Goal: Information Seeking & Learning: Find specific fact

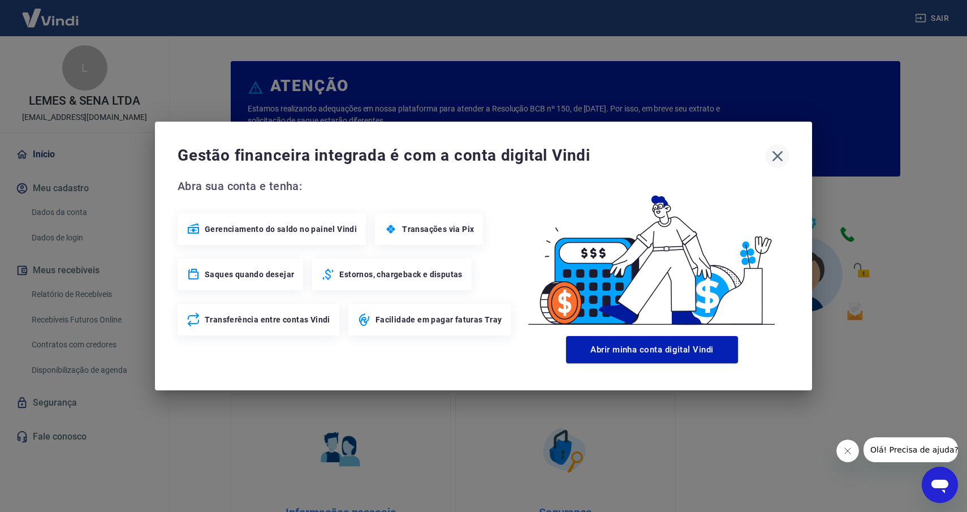
click at [778, 157] on icon "button" at bounding box center [777, 156] width 11 height 11
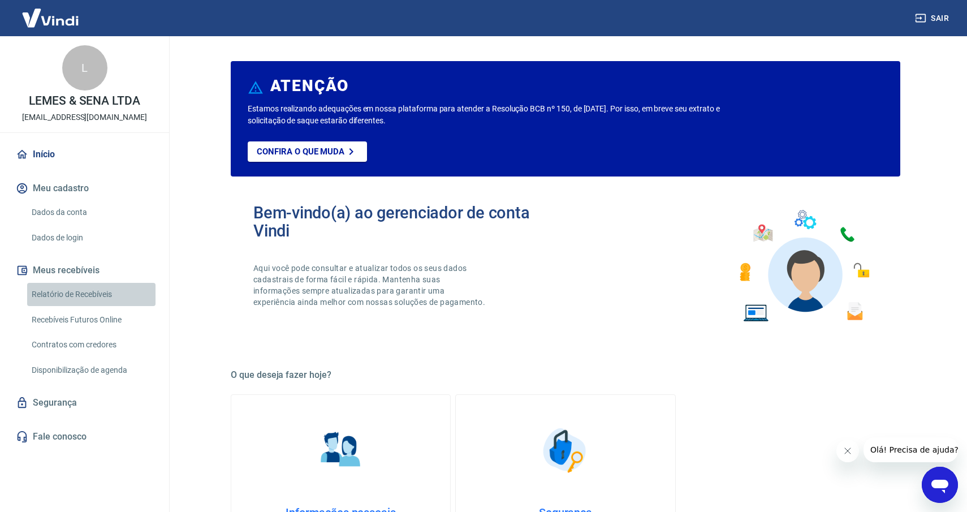
click at [92, 300] on link "Relatório de Recebíveis" at bounding box center [91, 294] width 128 height 23
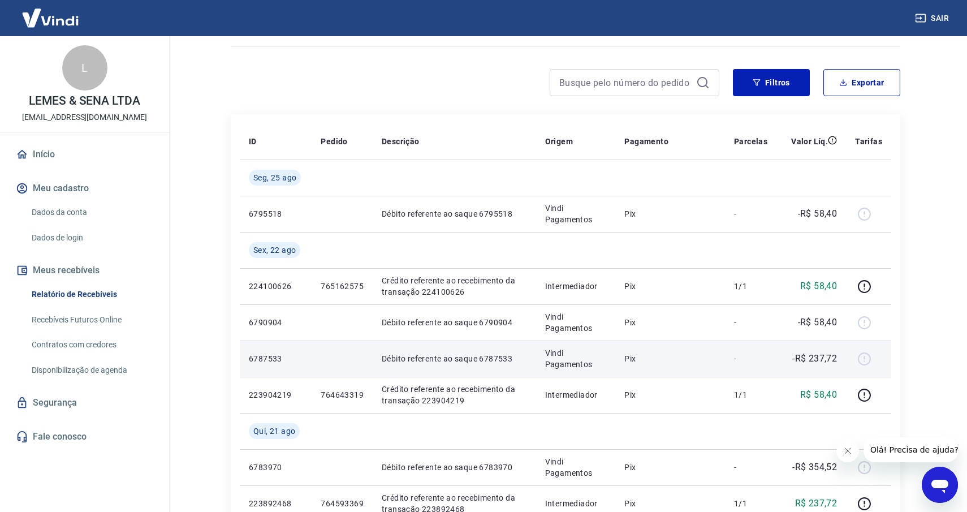
scroll to position [68, 0]
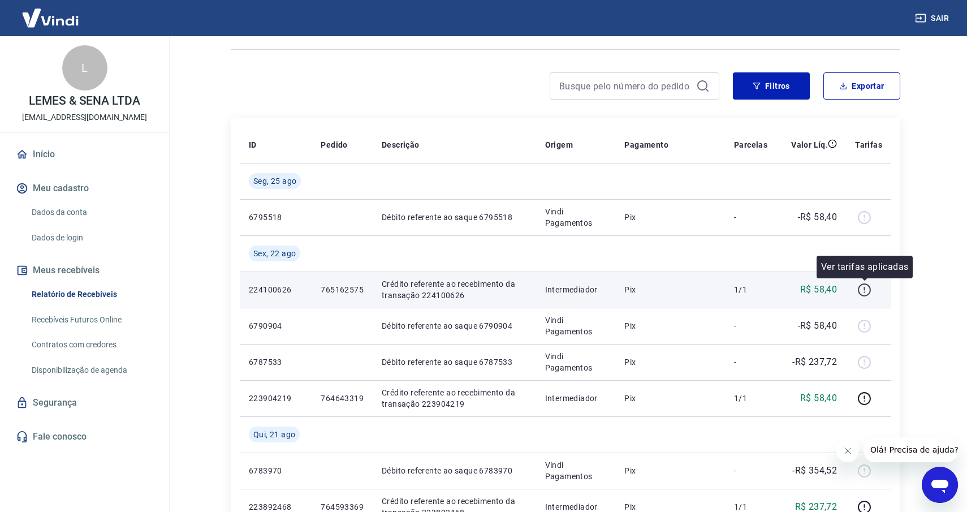
click at [867, 289] on icon "button" at bounding box center [864, 290] width 14 height 14
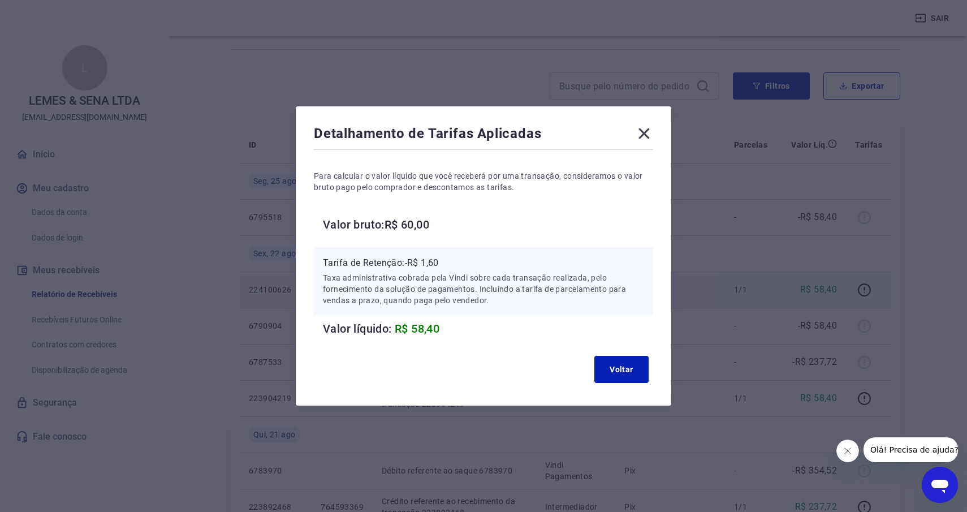
click at [637, 128] on icon at bounding box center [644, 133] width 18 height 18
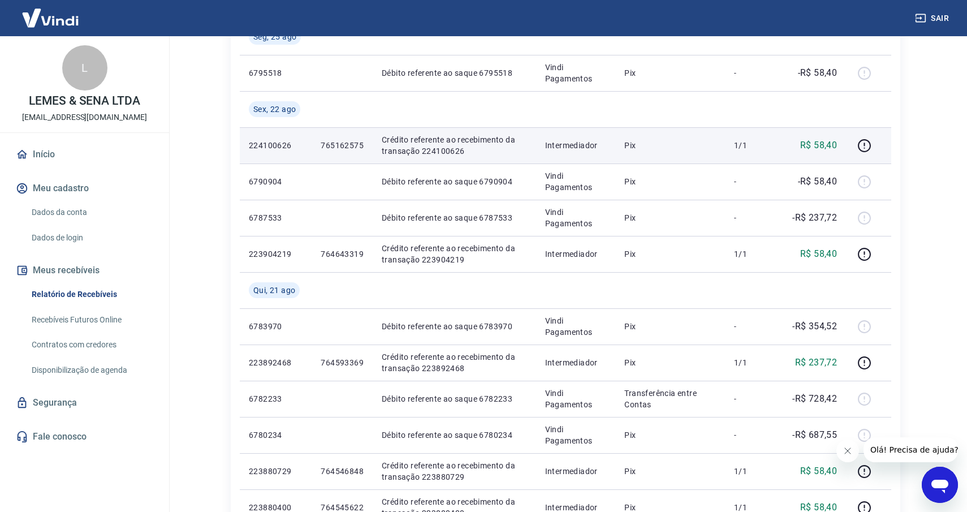
scroll to position [214, 0]
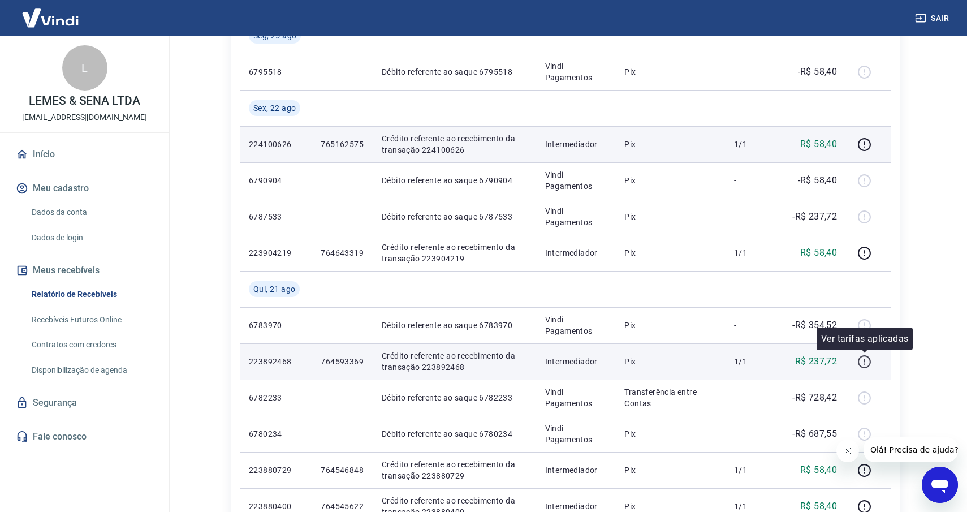
click at [869, 362] on icon "button" at bounding box center [864, 361] width 14 height 14
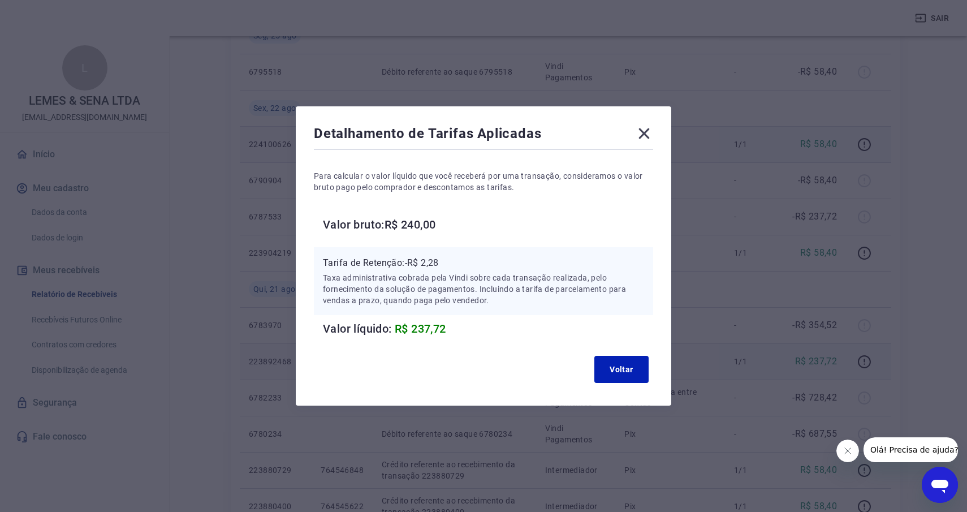
click at [651, 135] on icon at bounding box center [644, 133] width 18 height 18
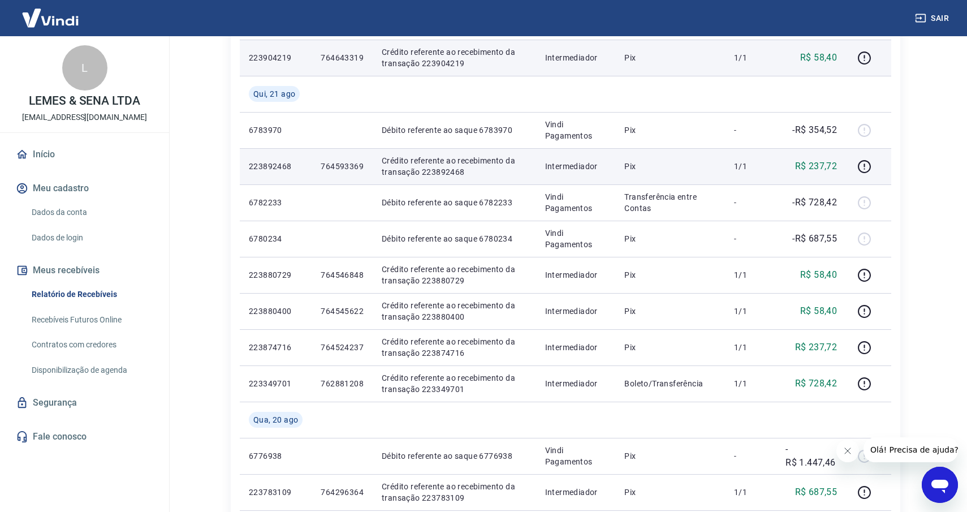
scroll to position [411, 0]
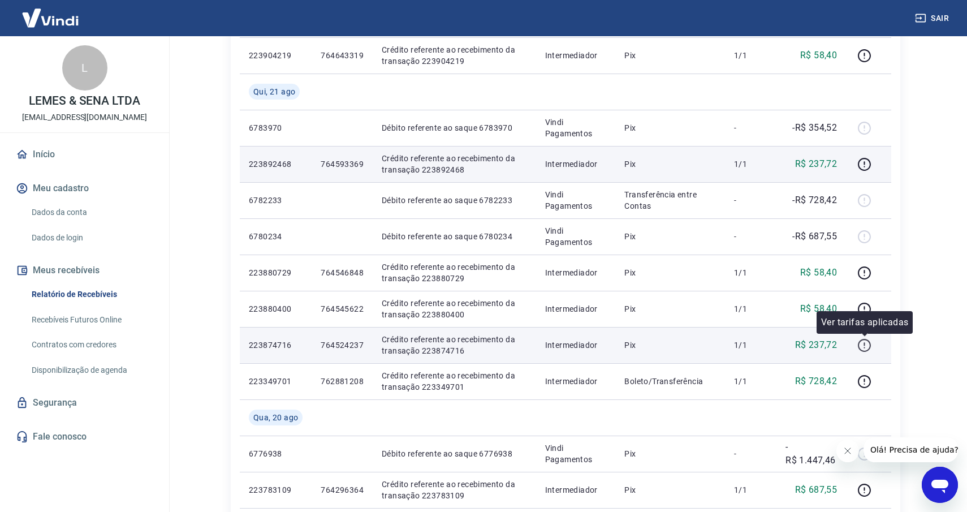
click at [867, 341] on icon "button" at bounding box center [864, 345] width 14 height 14
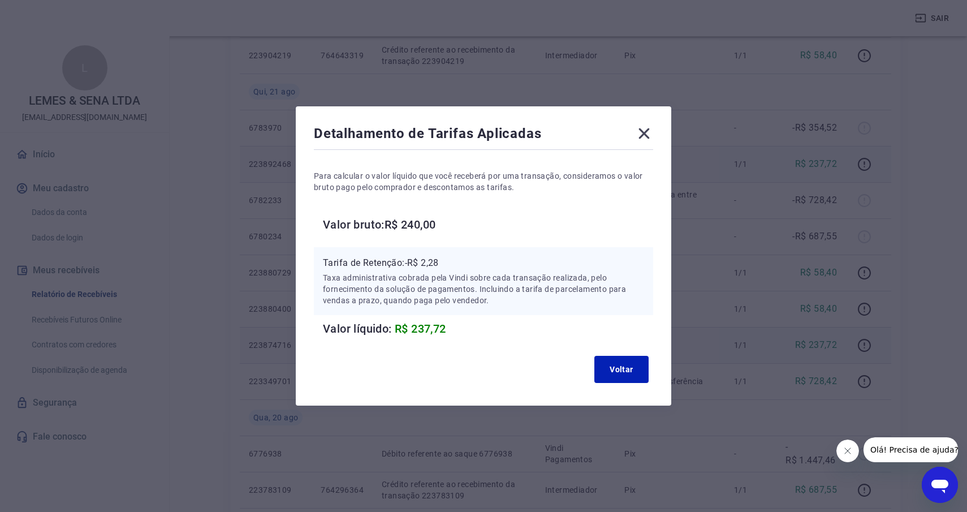
click at [649, 135] on icon at bounding box center [644, 133] width 18 height 18
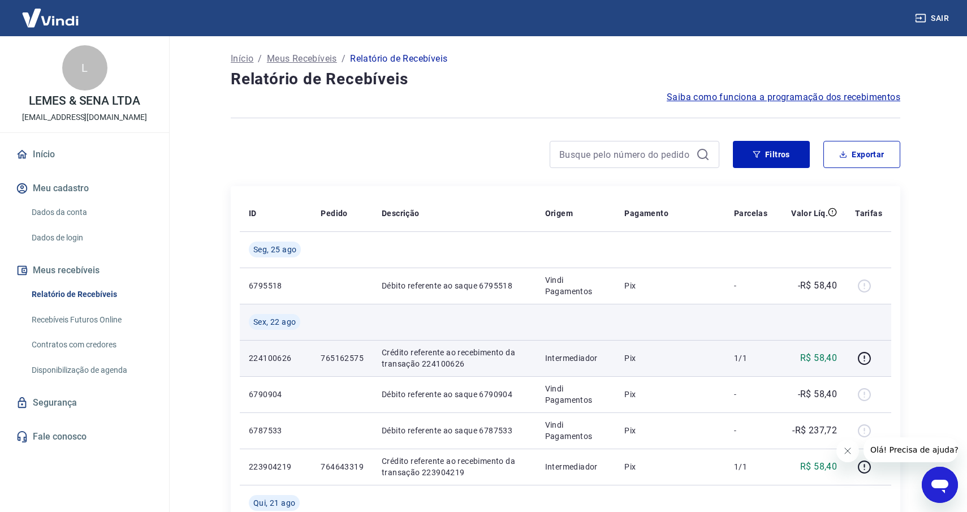
scroll to position [0, 0]
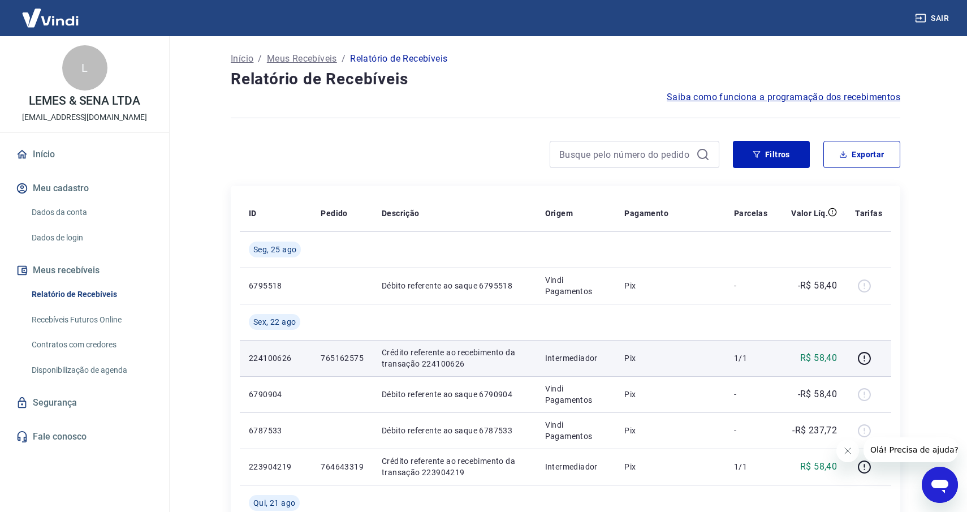
click at [67, 212] on link "Dados da conta" at bounding box center [91, 212] width 128 height 23
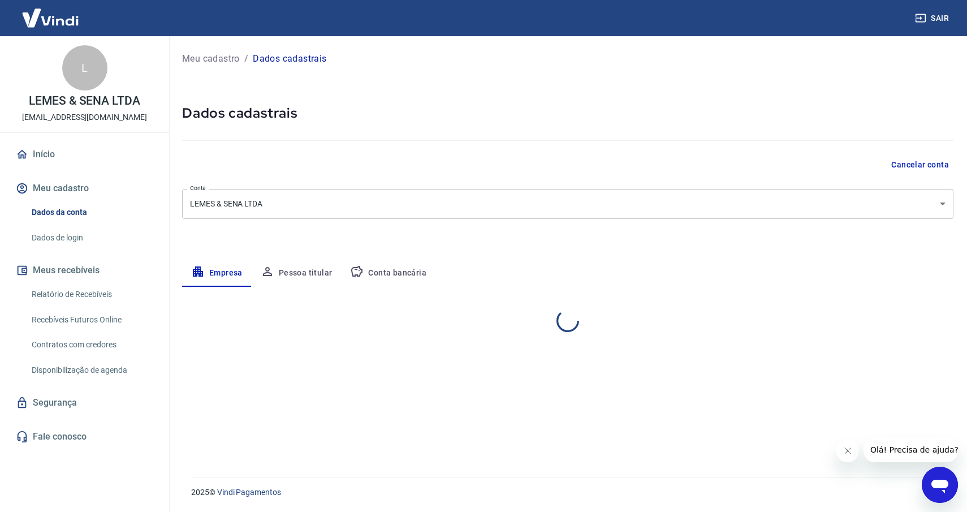
select select "TO"
select select "business"
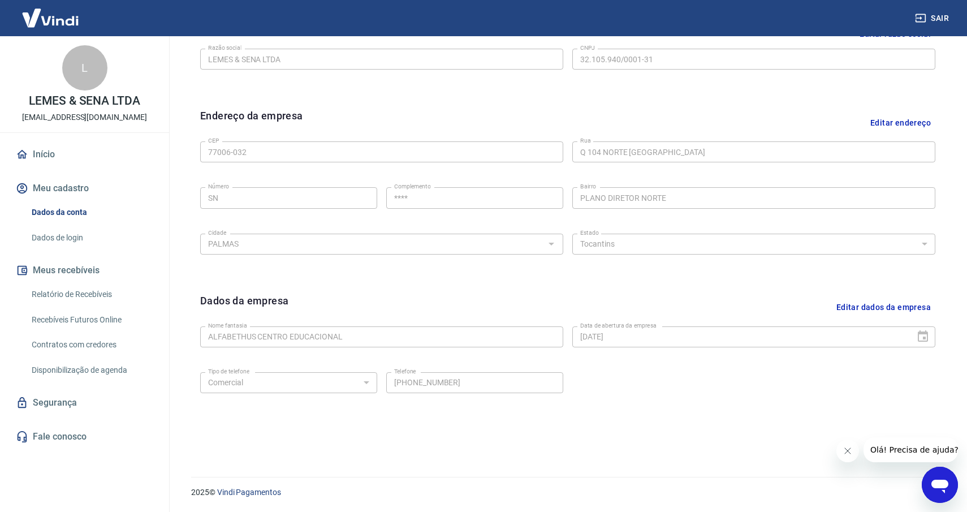
scroll to position [303, 0]
click at [90, 432] on link "Fale conosco" at bounding box center [85, 436] width 142 height 25
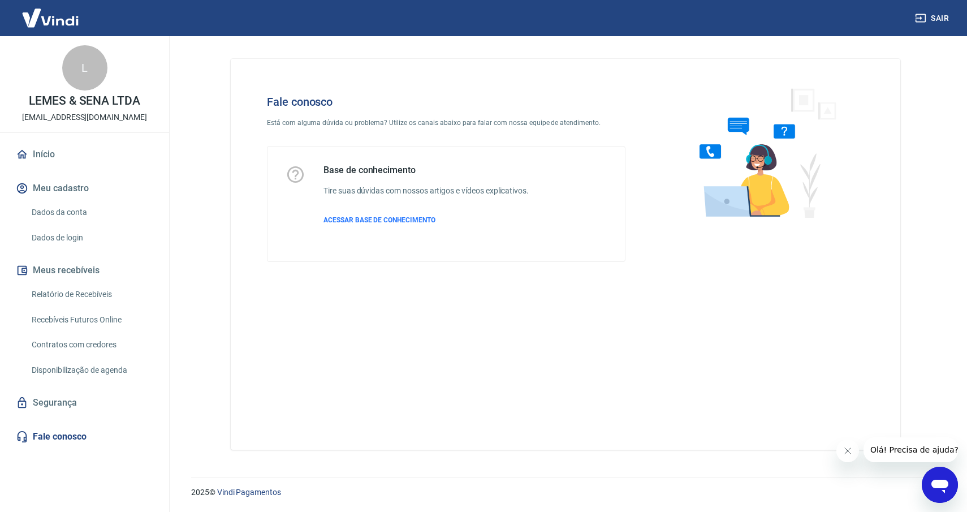
click at [943, 479] on icon "Abrir janela de mensagens" at bounding box center [939, 486] width 17 height 14
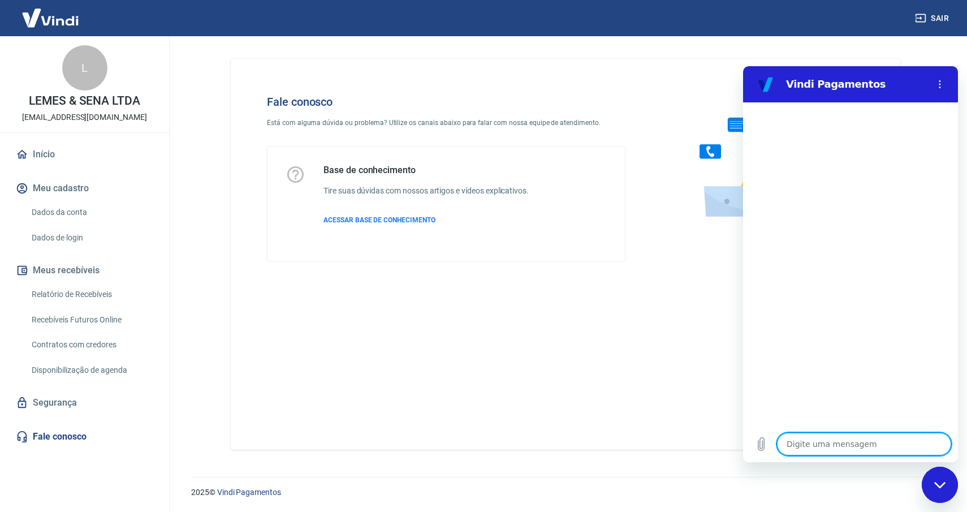
click at [843, 444] on textarea at bounding box center [864, 443] width 174 height 23
type textarea "o"
type textarea "x"
type textarea "ol"
type textarea "x"
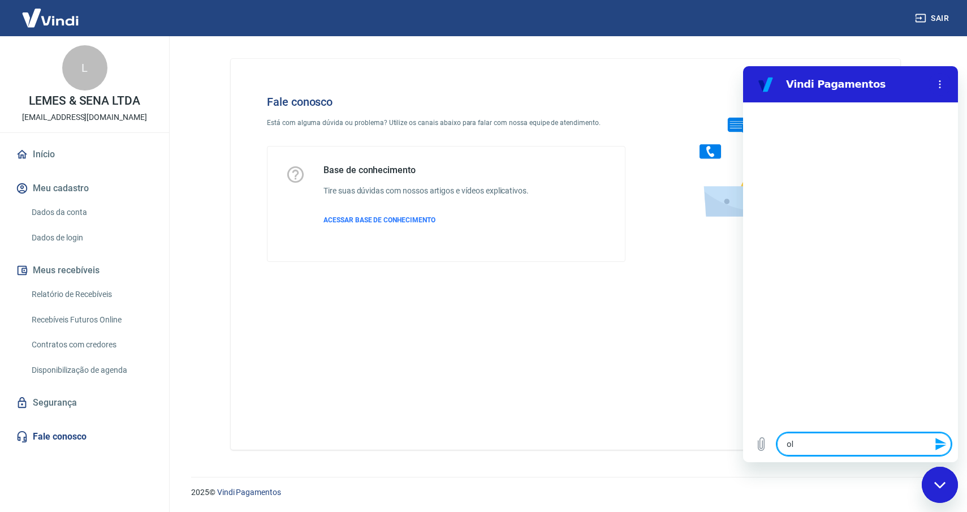
type textarea "ol'"
type textarea "x"
type textarea "olá"
type textarea "x"
type textarea "olá"
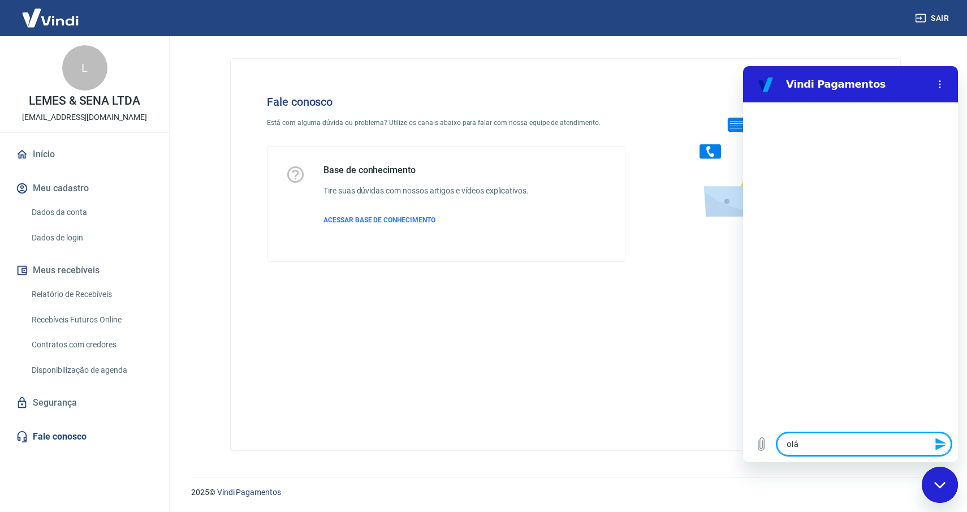
type textarea "x"
type textarea "olá b"
type textarea "x"
type textarea "olá bp"
type textarea "x"
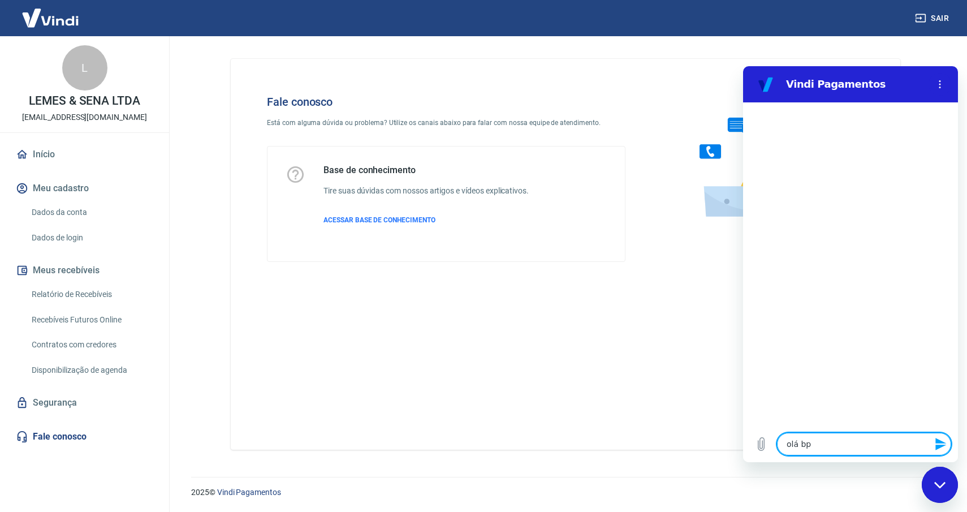
type textarea "olá bpa"
type textarea "x"
type textarea "olá bpa"
type textarea "x"
type textarea "olá bpa"
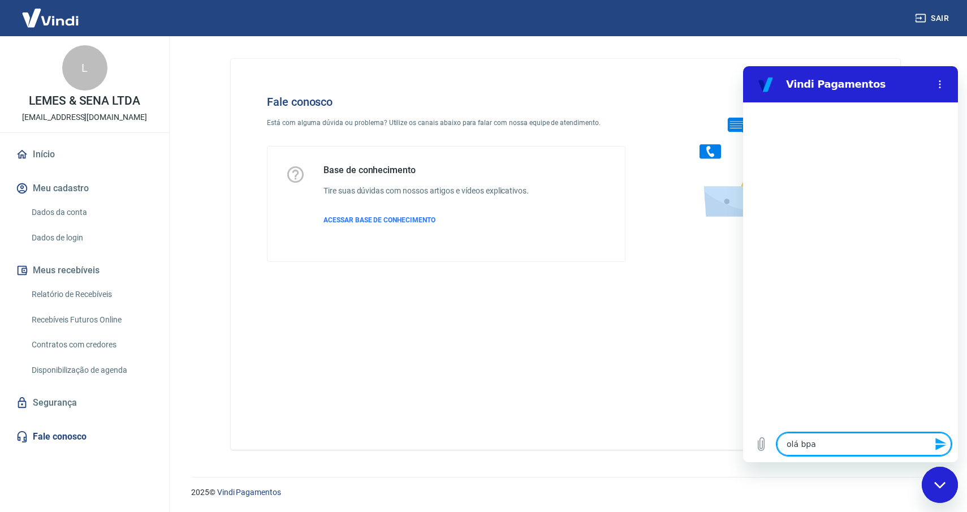
type textarea "x"
type textarea "olá bp"
type textarea "x"
type textarea "olá b"
type textarea "x"
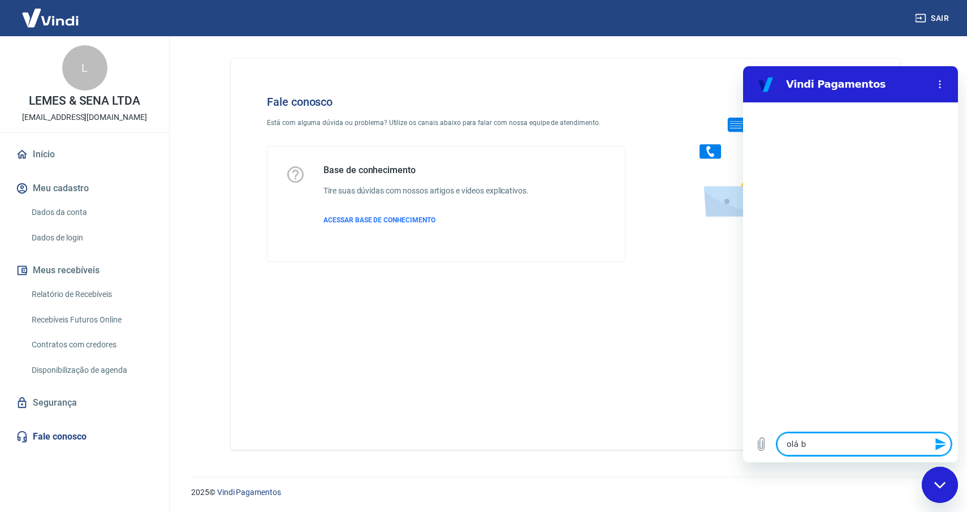
type textarea "olá ba"
type textarea "x"
type textarea "olá bao"
type textarea "x"
type textarea "olá ba"
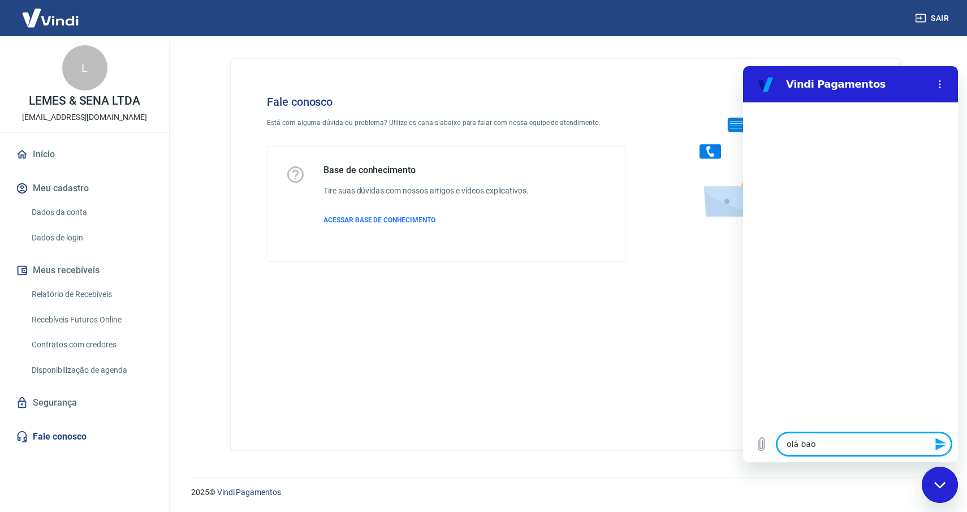
type textarea "x"
type textarea "olá b"
type textarea "x"
type textarea "olá bo"
type textarea "x"
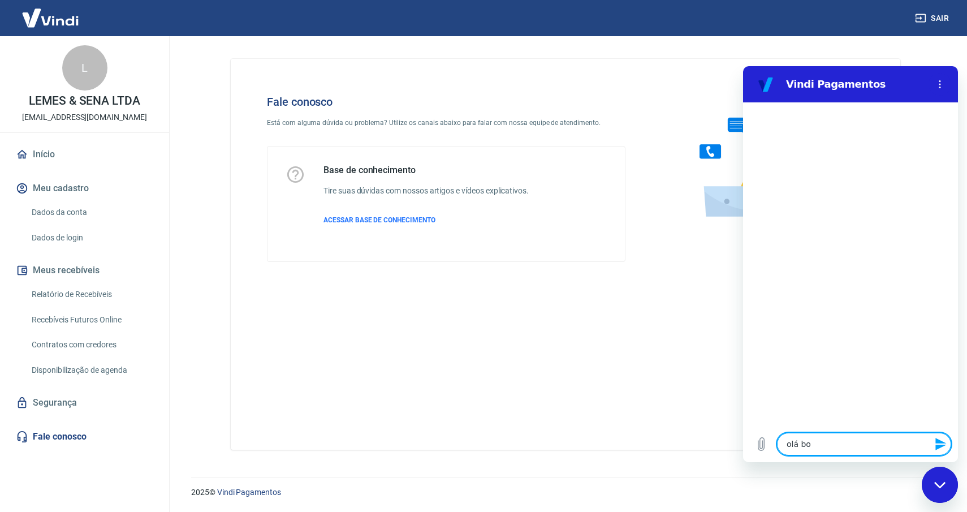
type textarea "olá boa"
type textarea "x"
type textarea "olá boa"
type textarea "x"
type textarea "olá boa t"
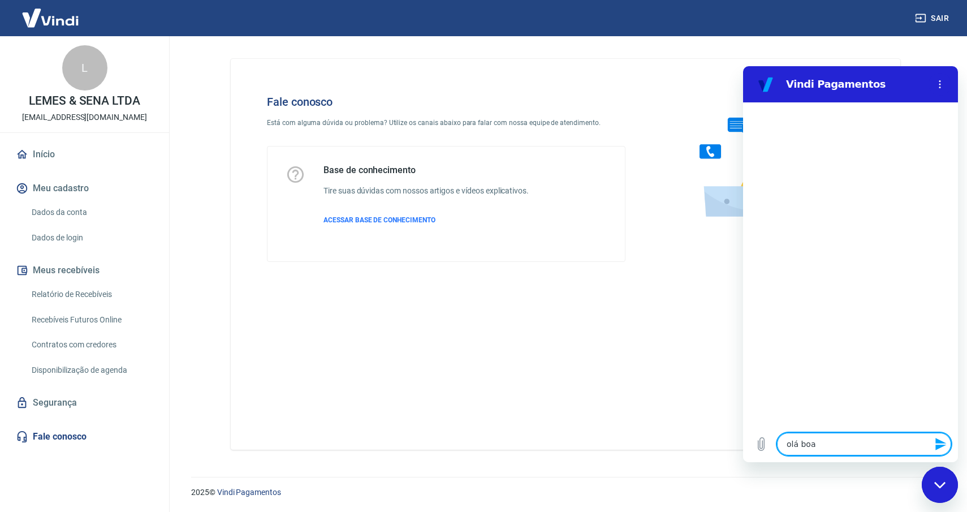
type textarea "x"
type textarea "olá boa ta"
type textarea "x"
type textarea "olá boa tar"
type textarea "x"
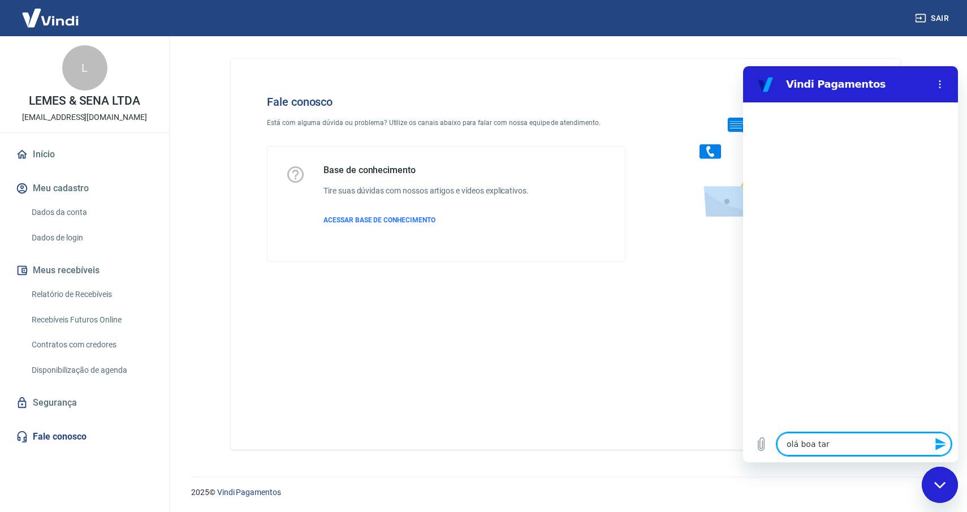
type textarea "olá boa tard"
type textarea "x"
type textarea "olá boa tarde"
type textarea "x"
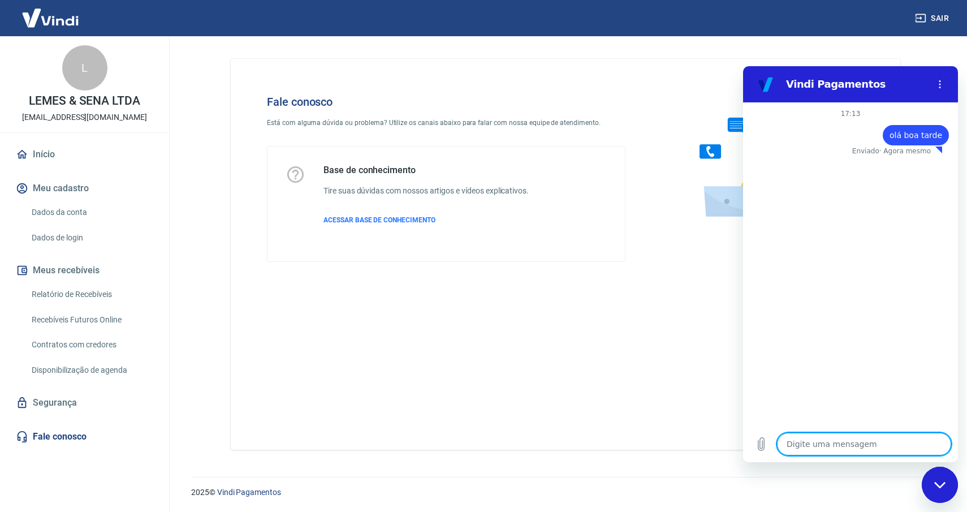
type textarea "G"
type textarea "x"
type textarea "Go"
type textarea "x"
type textarea "Gos"
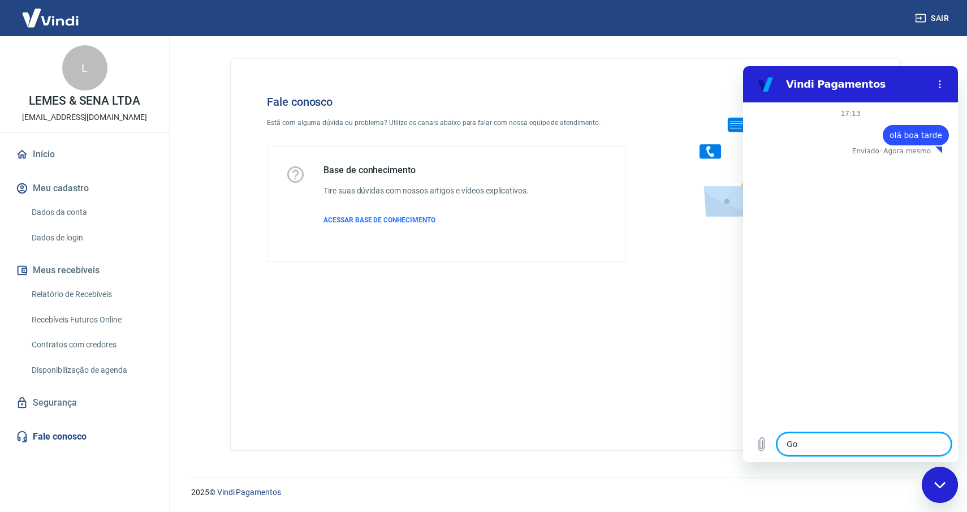
type textarea "x"
type textarea "Gost"
type textarea "x"
type textarea "Gosta"
type textarea "x"
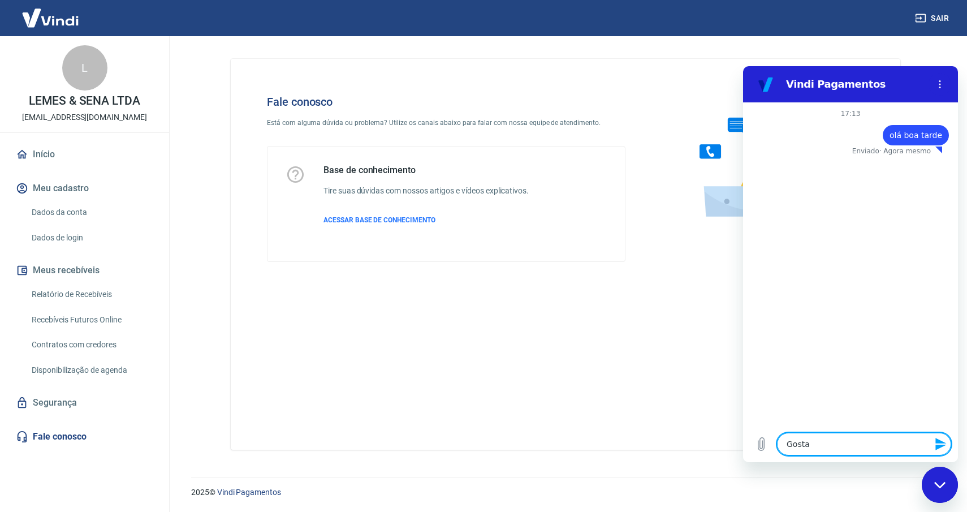
type textarea "Gostar"
type textarea "x"
type textarea "Gostari"
type textarea "x"
type textarea "Gostaria"
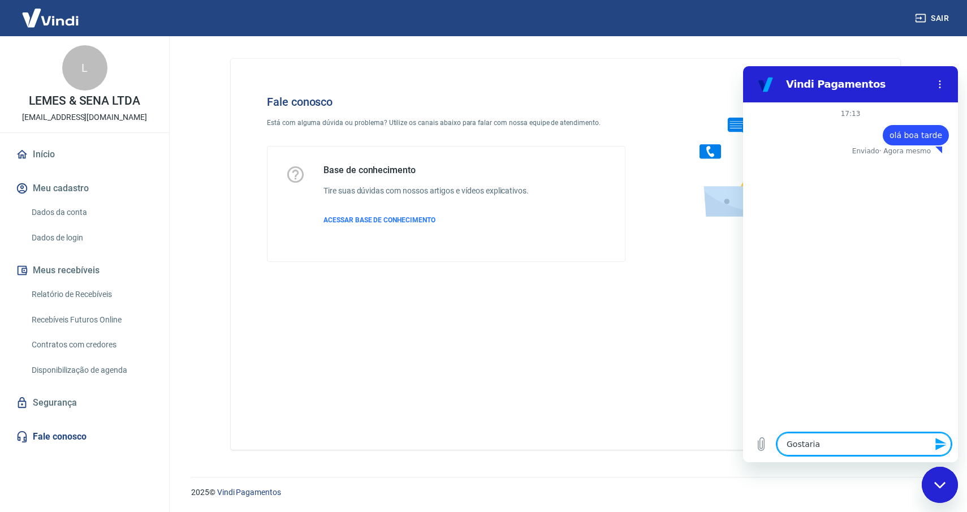
type textarea "x"
type textarea "Gostaria"
type textarea "x"
type textarea "Gostaria s"
type textarea "x"
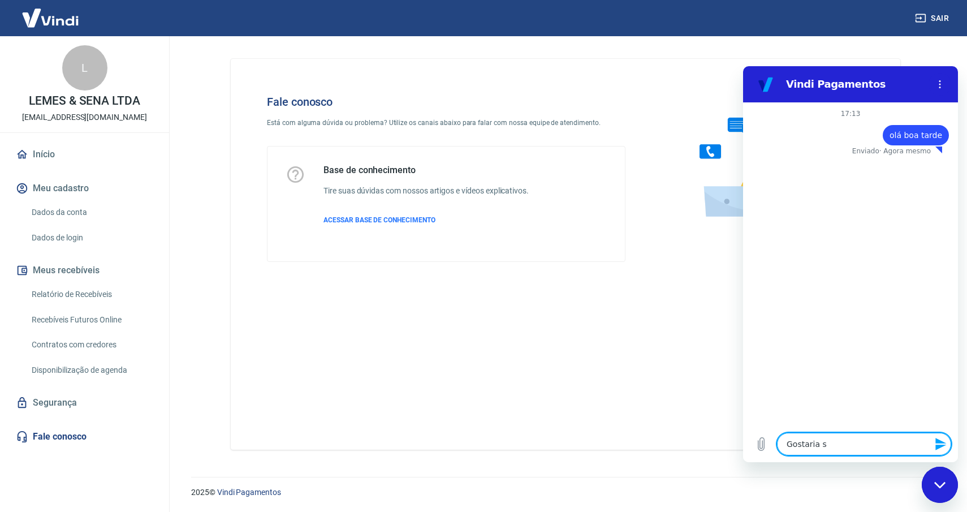
type textarea "Gostaria se"
type textarea "x"
type textarea "Gostaria se"
type textarea "x"
type textarea "Gostaria se"
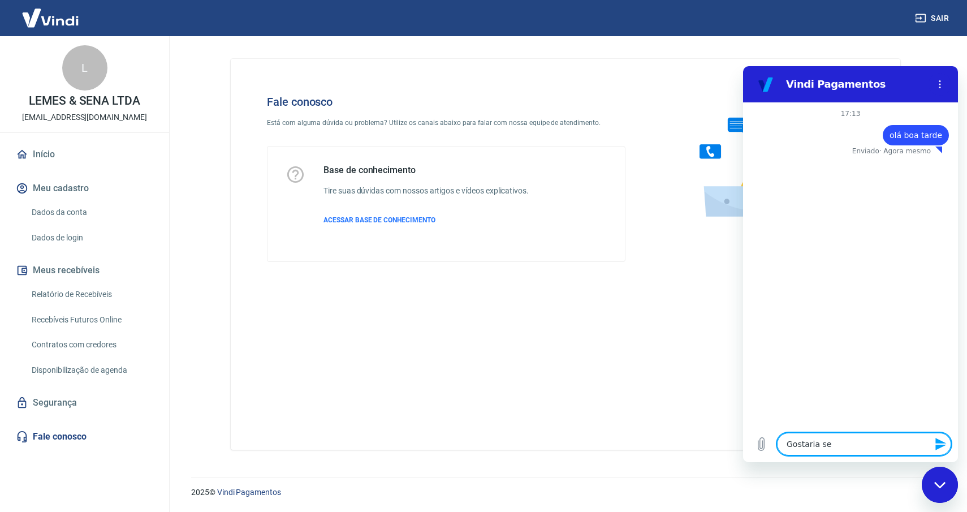
type textarea "x"
type textarea "Gostaria s"
type textarea "x"
type textarea "Gostaria"
type textarea "x"
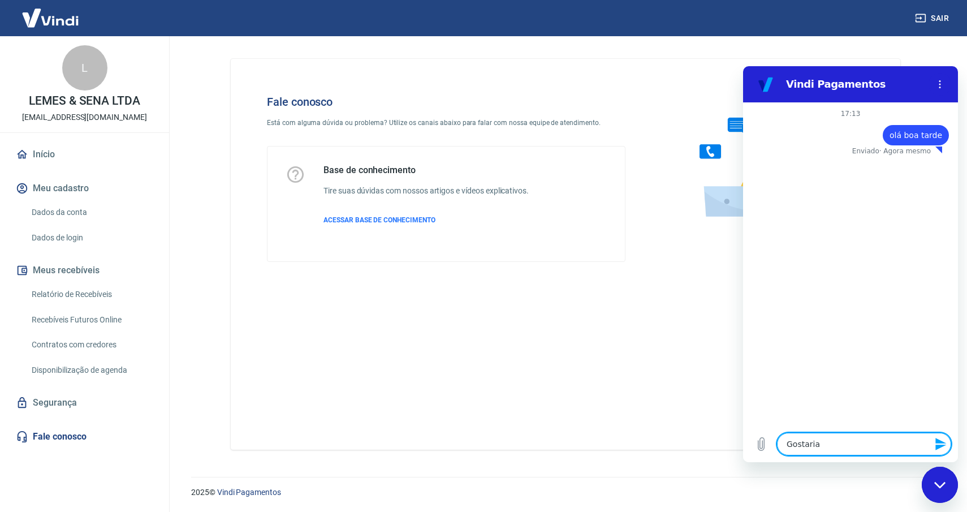
type textarea "Gostaria d"
type textarea "x"
type textarea "Gostaria de"
type textarea "x"
type textarea "Gostaria de"
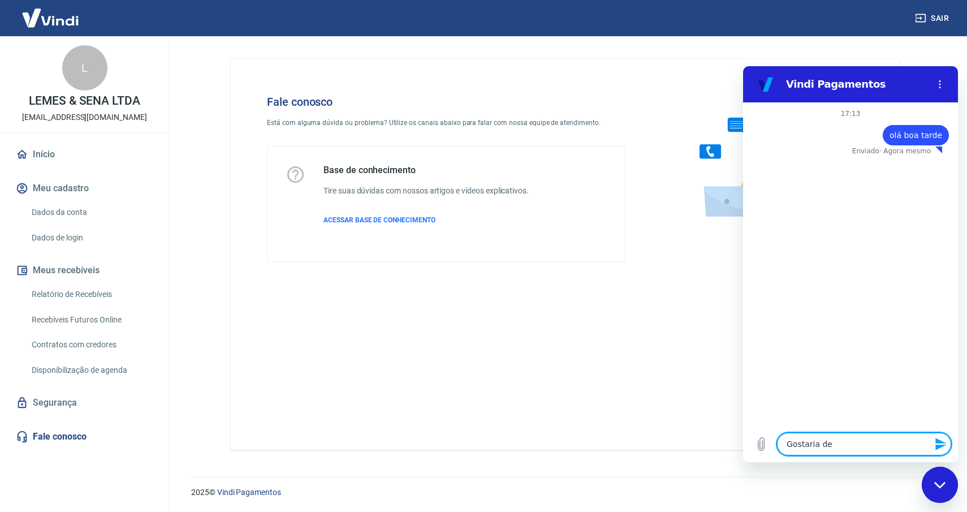
type textarea "x"
type textarea "Gostaria de s"
type textarea "x"
type textarea "Gostaria de sa"
type textarea "x"
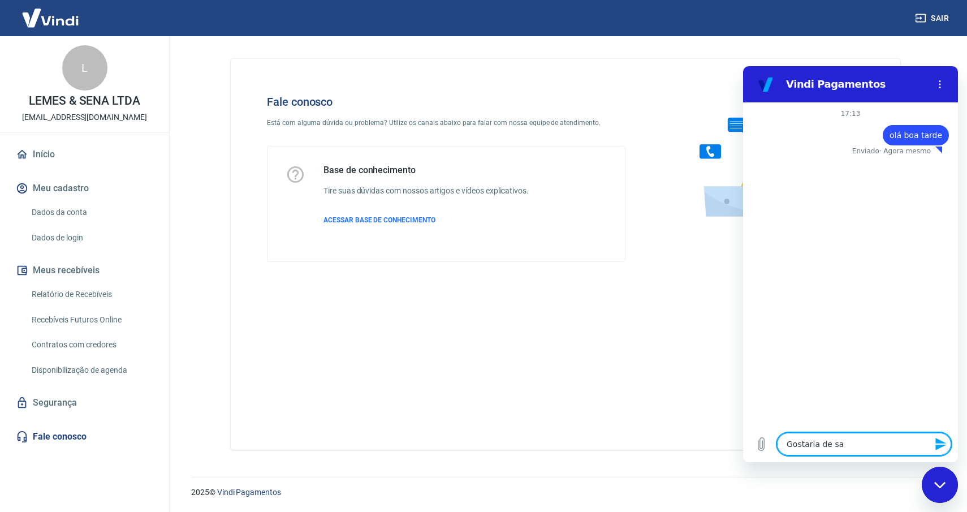
type textarea "Gostaria de sab"
type textarea "x"
type textarea "Gostaria de sabe"
type textarea "x"
type textarea "Gostaria de saber"
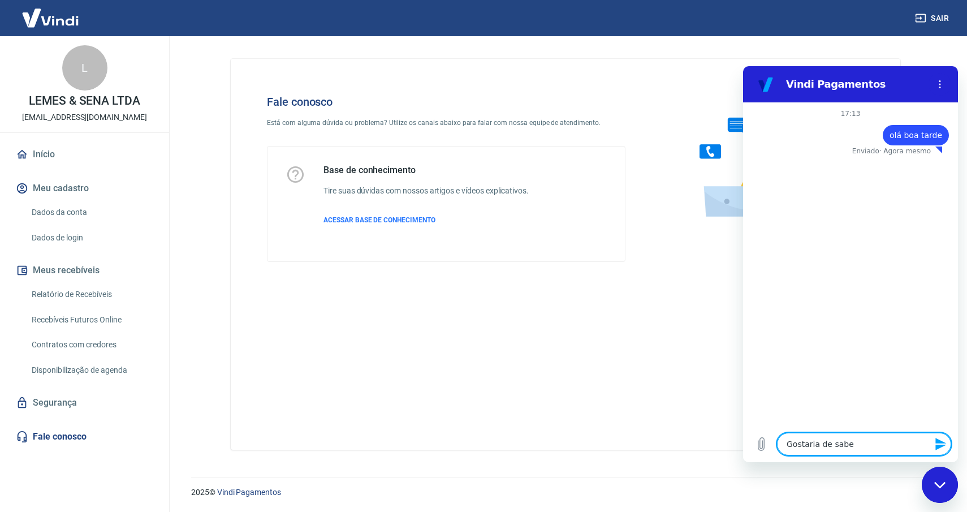
type textarea "x"
type textarea "Gostaria de saber"
type textarea "x"
type textarea "Gostaria de saber o"
type textarea "x"
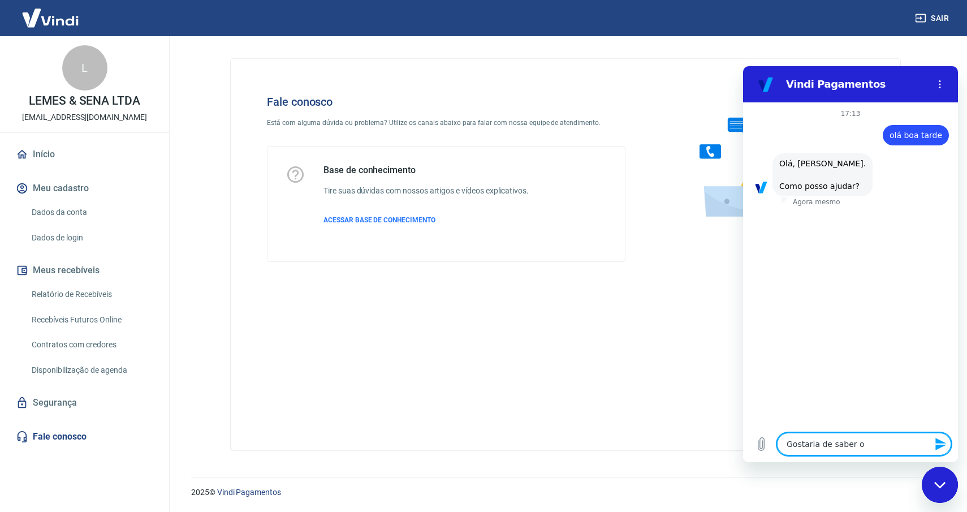
type textarea "Gostaria de saber os"
type textarea "x"
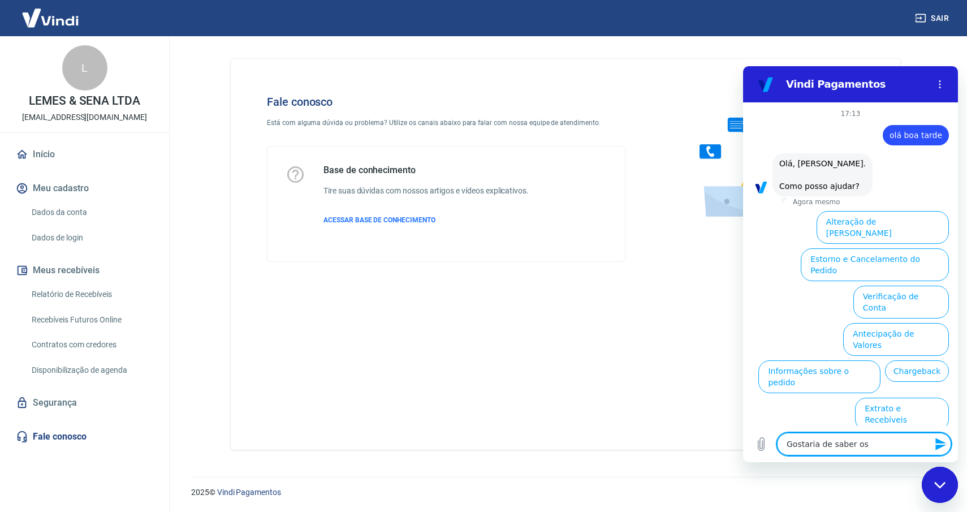
scroll to position [29, 0]
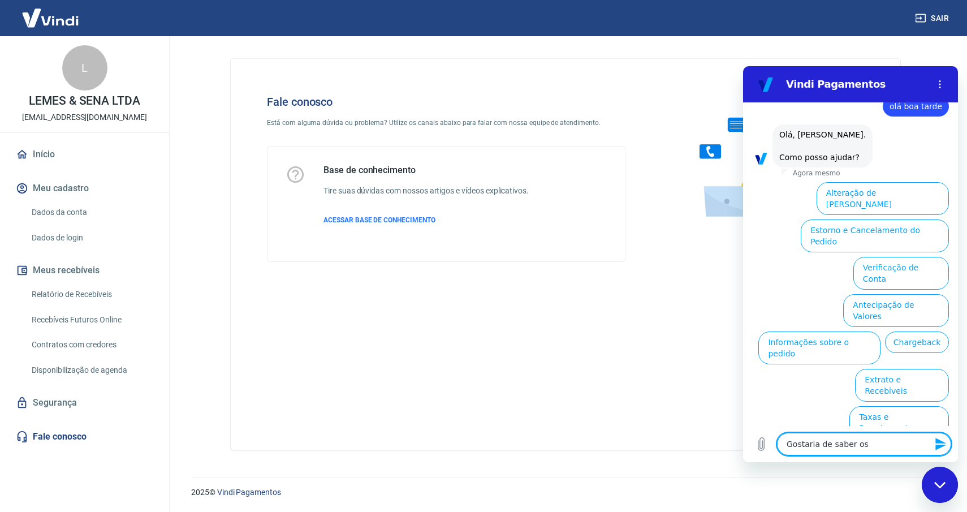
type textarea "Gostaria de saber os"
type textarea "x"
type textarea "Gostaria de saber os p"
type textarea "x"
type textarea "Gostaria de saber os pe"
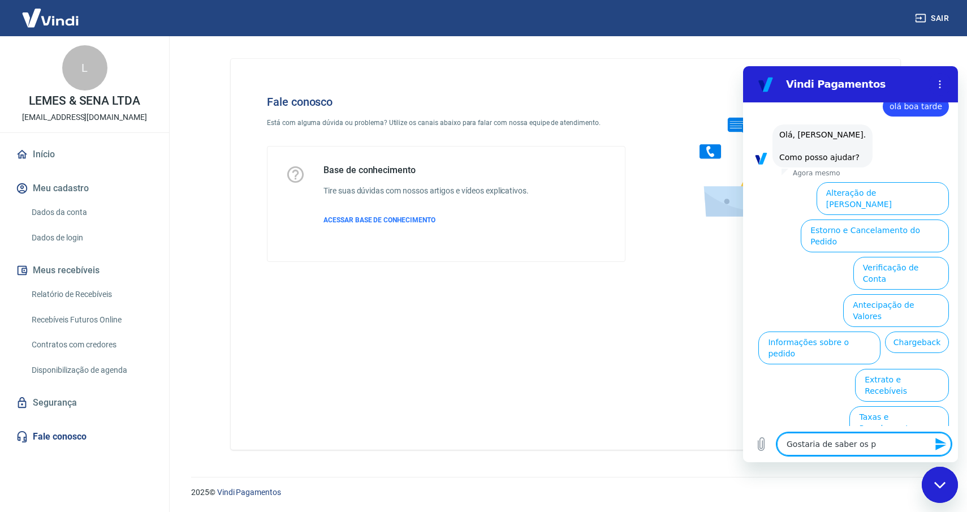
type textarea "x"
type textarea "Gostaria de saber os per"
type textarea "x"
type textarea "Gostaria de saber os perc"
type textarea "x"
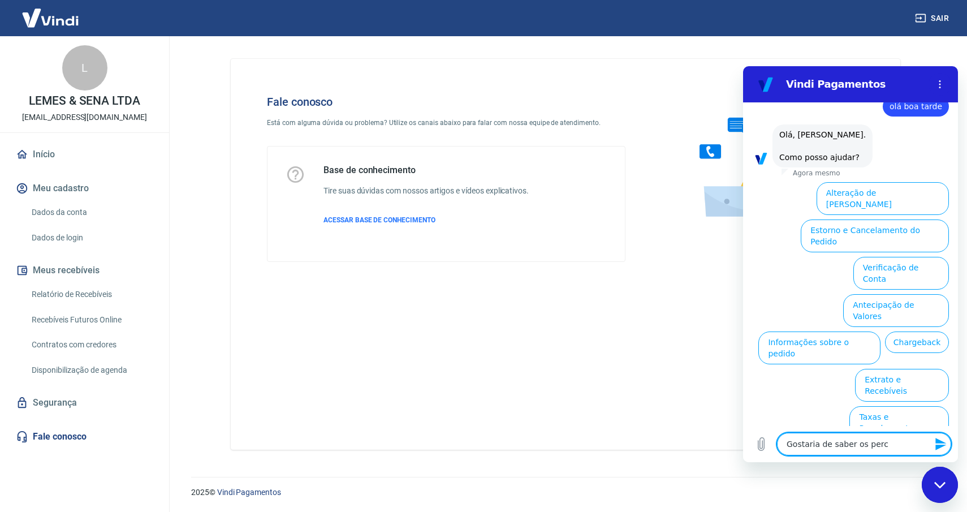
type textarea "Gostaria de saber os perce"
type textarea "x"
type textarea "Gostaria de saber os percen"
type textarea "x"
type textarea "Gostaria de saber os percent"
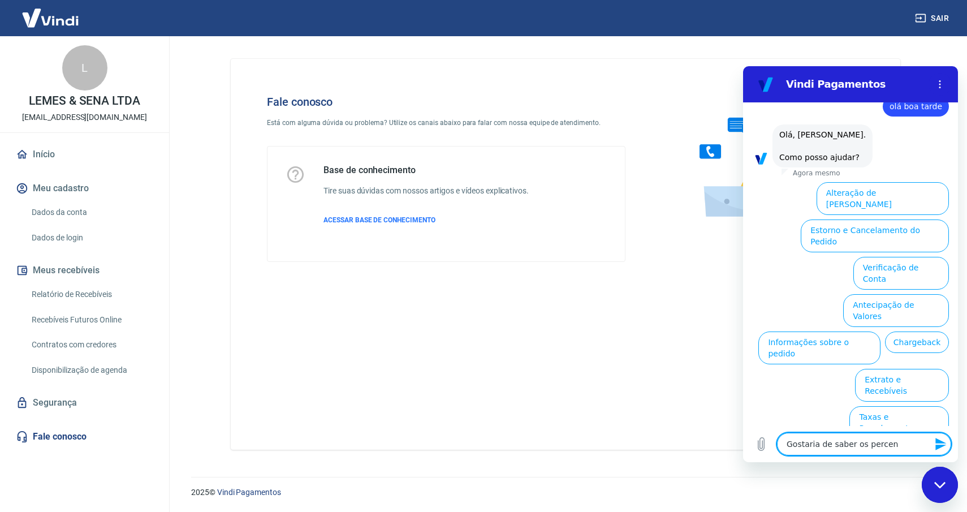
type textarea "x"
type textarea "Gostaria de saber os percenti"
type textarea "x"
type textarea "Gostaria de saber os percentia"
type textarea "x"
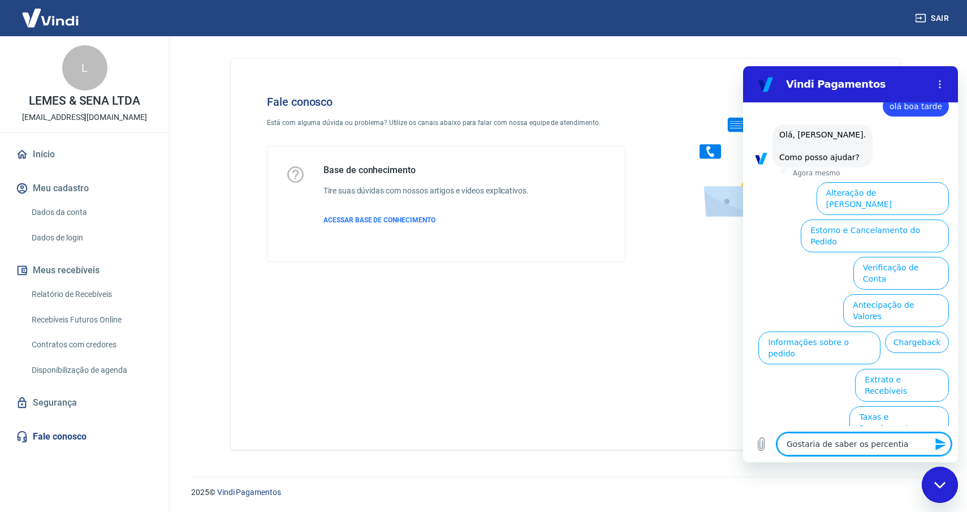
type textarea "Gostaria de saber os percentias"
type textarea "x"
type textarea "Gostaria de saber os percentia"
type textarea "x"
type textarea "Gostaria de saber os percenti"
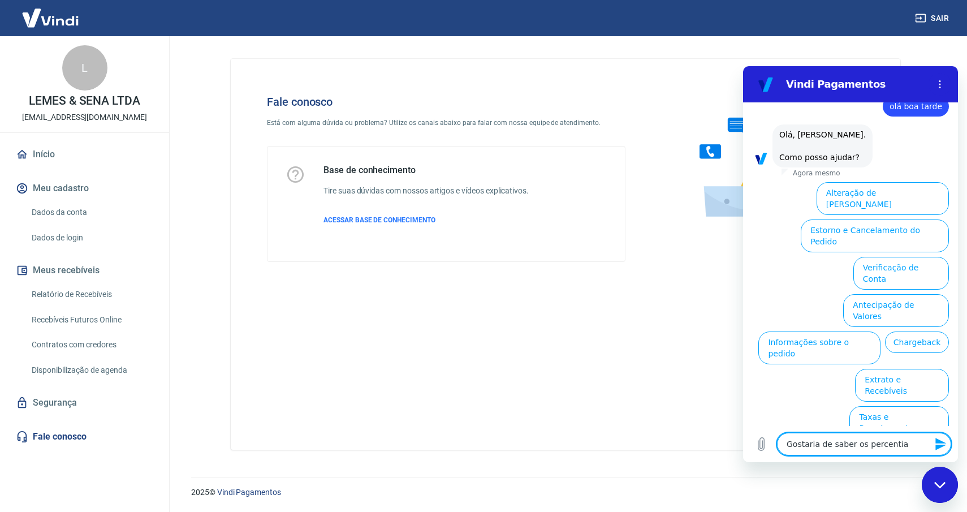
type textarea "x"
type textarea "Gostaria de saber os percent"
type textarea "x"
type textarea "Gostaria de saber os percentu"
type textarea "x"
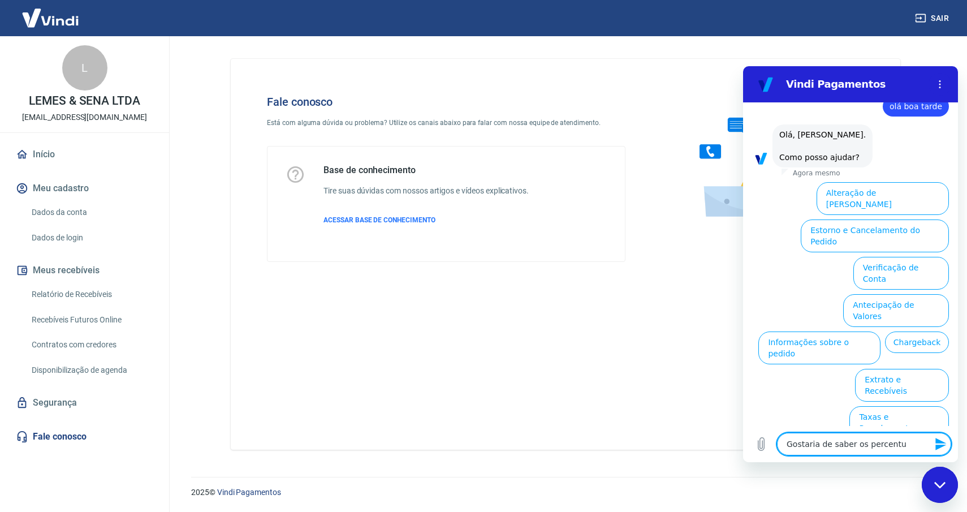
type textarea "Gostaria de saber os percentua"
type textarea "x"
type textarea "Gostaria de saber os percentuai"
type textarea "x"
type textarea "Gostaria de saber os percentuais"
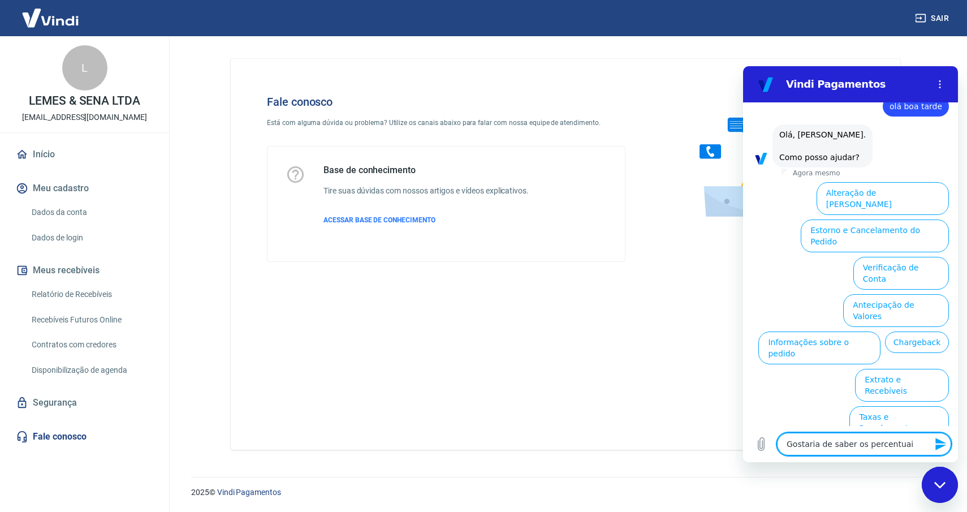
type textarea "x"
type textarea "Gostaria de saber os percentuais"
type textarea "x"
type textarea "Gostaria de saber os percentuais d"
type textarea "x"
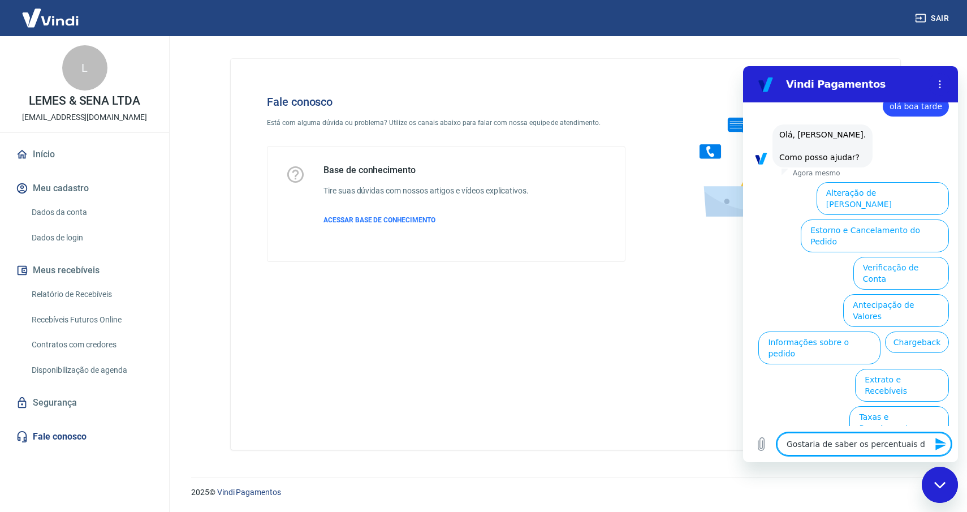
type textarea "Gostaria de saber os percentuais de"
type textarea "x"
type textarea "Gostaria de saber os percentuais de"
type textarea "x"
type textarea "Gostaria de saber os percentuais de c"
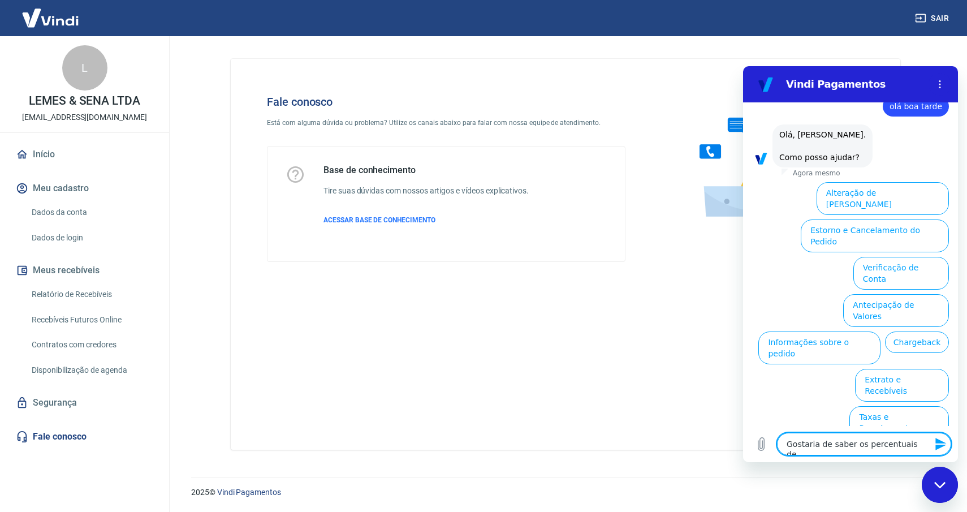
type textarea "x"
type textarea "Gostaria de saber os percentuais de co"
type textarea "x"
type textarea "Gostaria de saber os percentuais de cob"
type textarea "x"
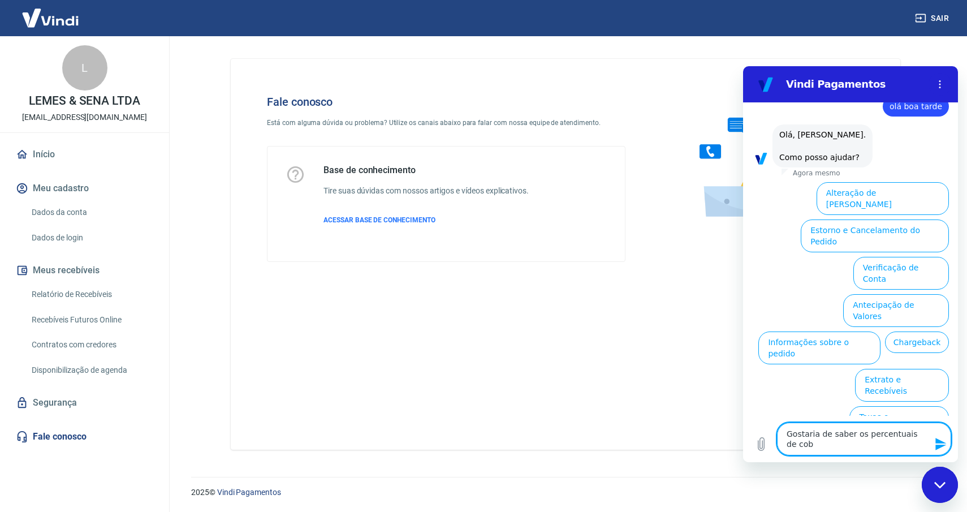
type textarea "Gostaria de saber os percentuais de cobr"
type textarea "x"
type textarea "Gostaria de saber os percentuais de cobra"
type textarea "x"
type textarea "Gostaria de saber os percentuais de cobran"
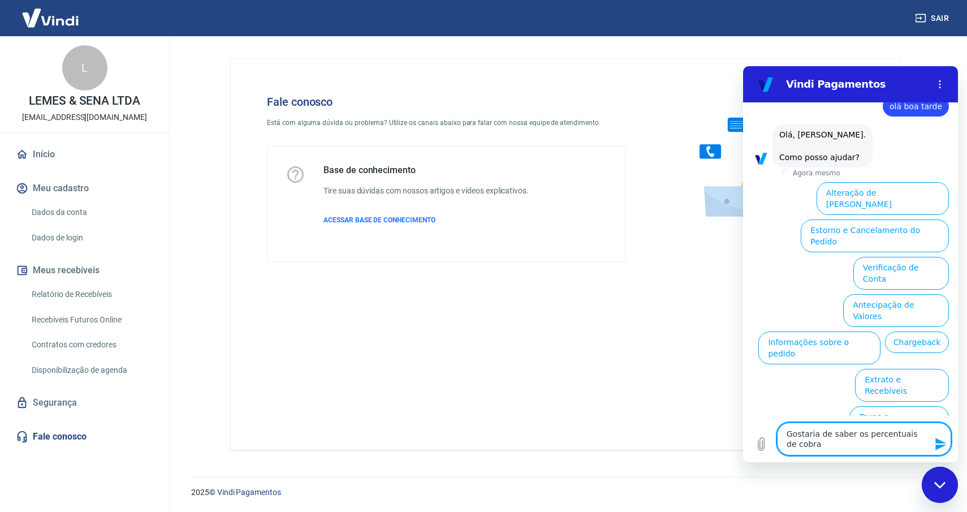
type textarea "x"
type textarea "Gostaria de saber os percentuais de cobrança;"
type textarea "x"
type textarea "Gostaria de saber os percentuais de cobrança;c"
type textarea "x"
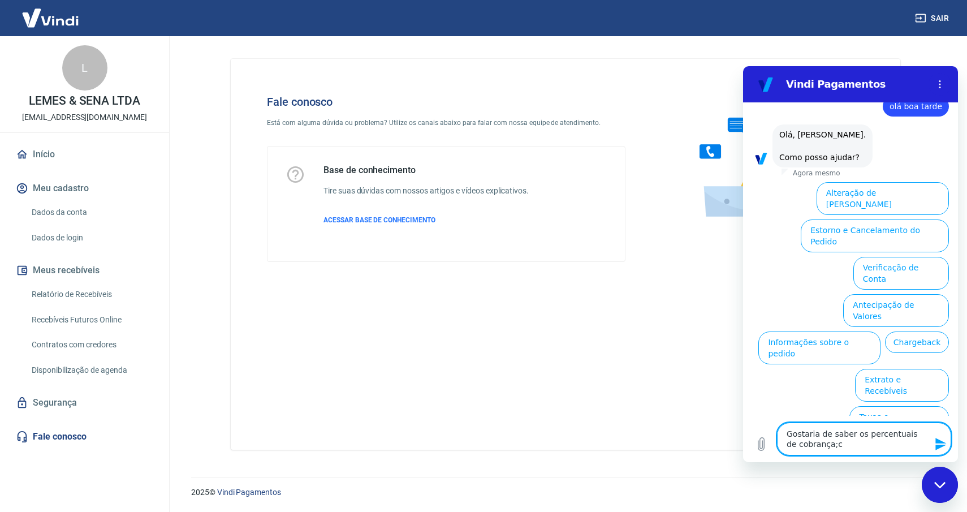
type textarea "Gostaria de saber os percentuais de cobrança;ca"
type textarea "x"
type textarea "Gostaria de saber os percentuais de cobrança;ca"
type textarea "x"
type textarea "Gostaria de saber os percentuais de cobrança;ca"
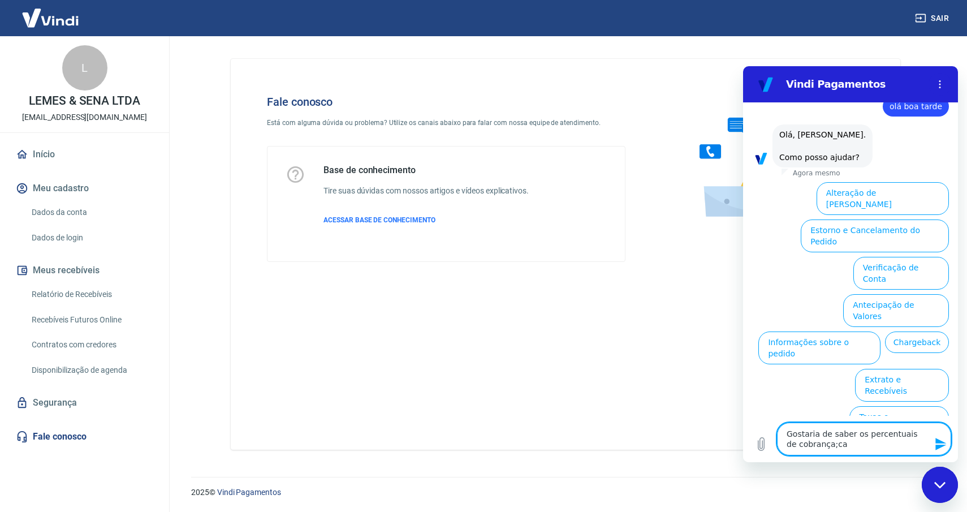
type textarea "x"
type textarea "Gostaria de saber os percentuais de cobrança;c"
type textarea "x"
type textarea "Gostaria de saber os percentuais de cobrança;"
type textarea "x"
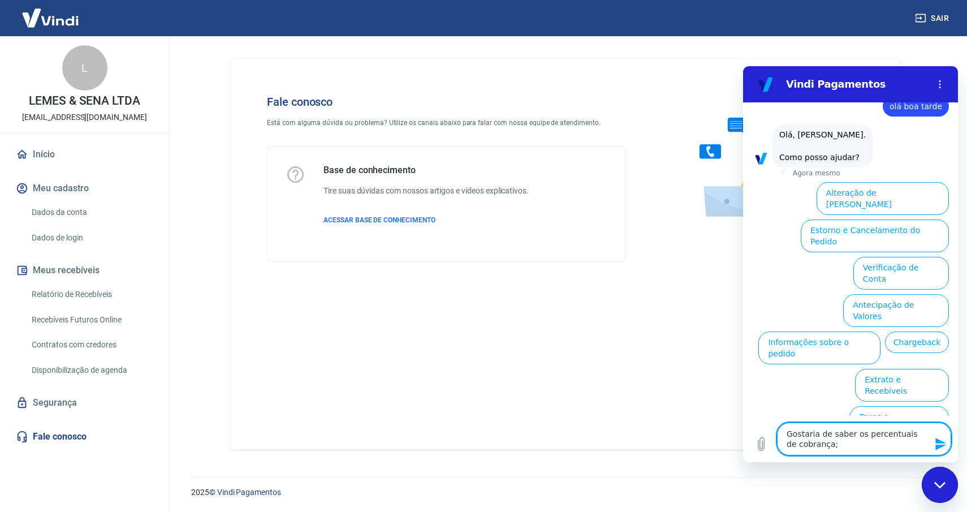
type textarea "Gostaria de saber os percentuais de cobrança"
type textarea "x"
type textarea "Gostaria de saber os percentuais de cobrança"
type textarea "x"
type textarea "Gostaria de saber os percentuais de cobrança e"
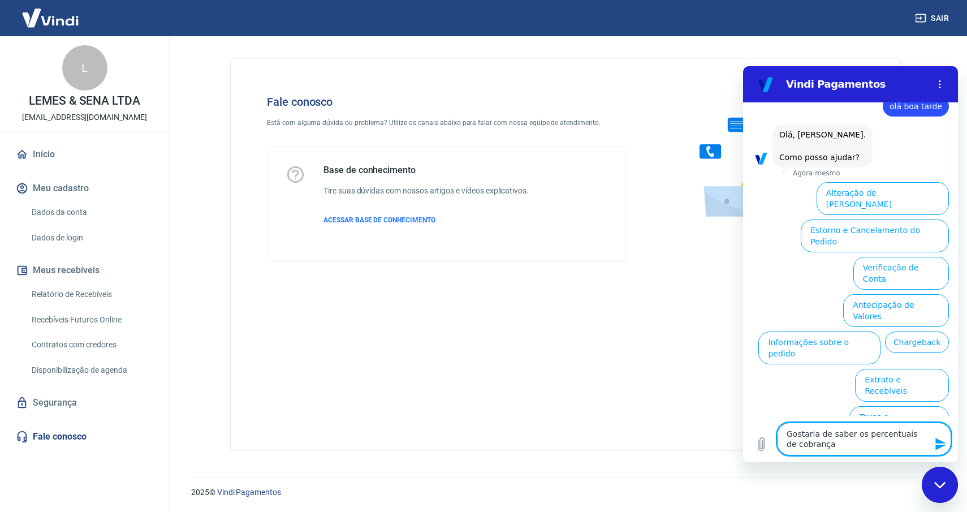
type textarea "x"
type textarea "Gostaria de saber os percentuais de cobrança em"
type textarea "x"
type textarea "Gostaria de saber os percentuais de cobrança em"
type textarea "x"
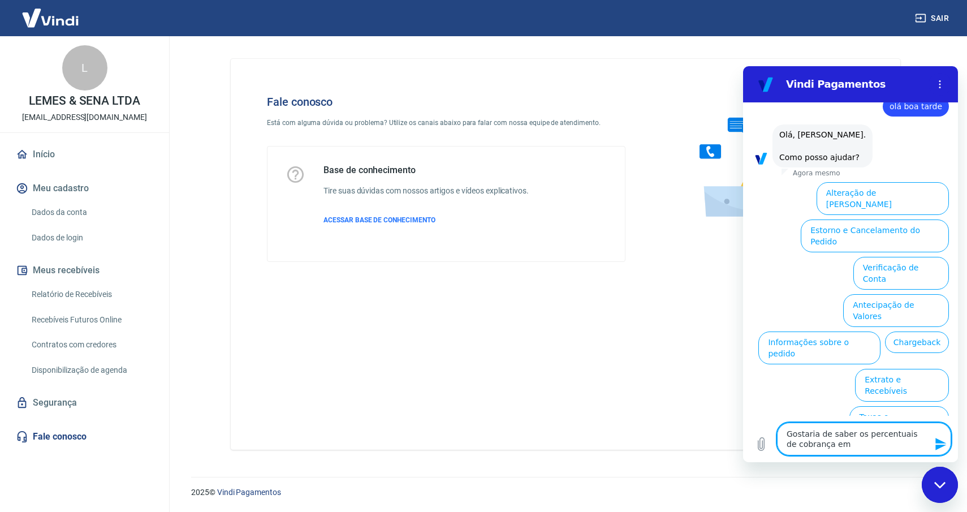
type textarea "Gostaria de saber os percentuais de cobrança em c"
type textarea "x"
type textarea "Gostaria de saber os percentuais de cobrança em ca"
type textarea "x"
type textarea "Gostaria de saber os percentuais de cobrança em c"
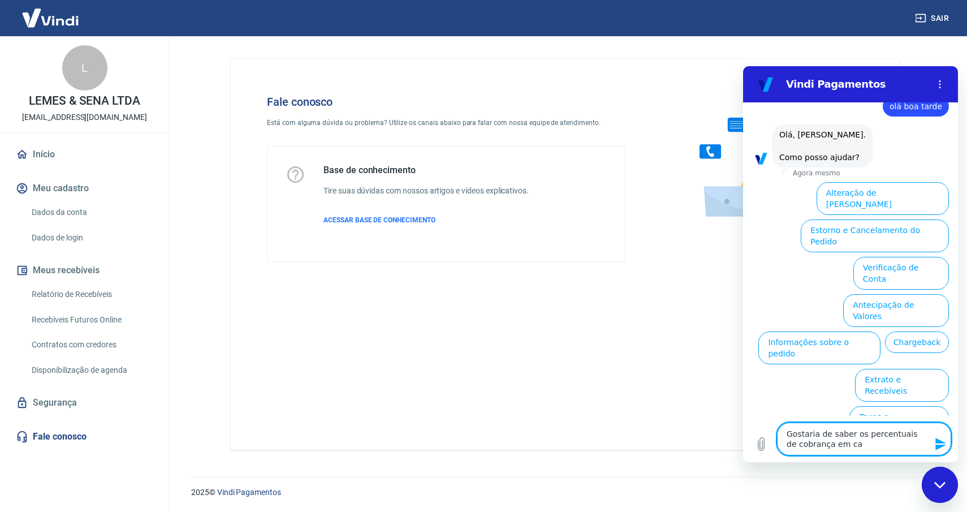
type textarea "x"
type textarea "Gostaria de saber os percentuais de cobrança em"
type textarea "x"
type textarea "Gostaria de saber os percentuais de cobrança em"
type textarea "x"
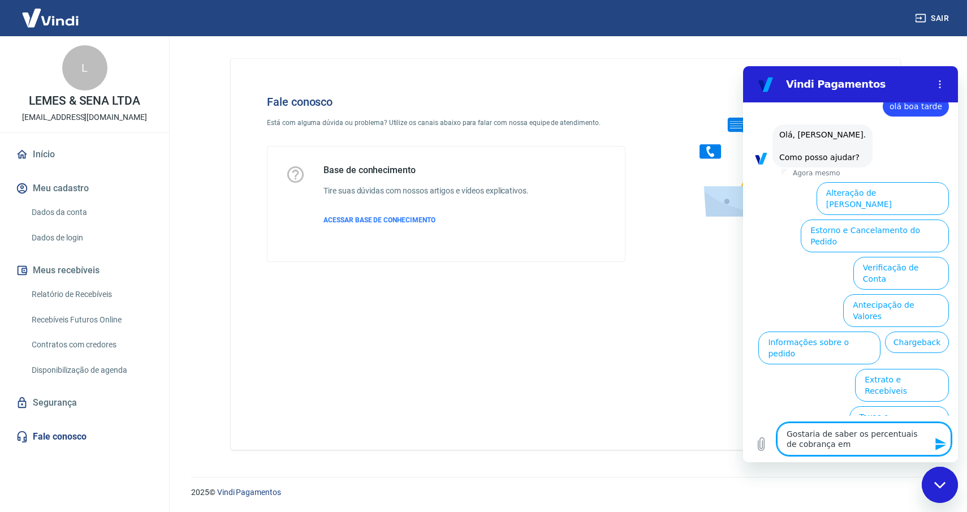
type textarea "Gostaria de saber os percentuais de cobrança e"
type textarea "x"
type textarea "Gostaria de saber os percentuais de cobrança"
type textarea "x"
type textarea "Gostaria de saber os percentuais de cobrança n"
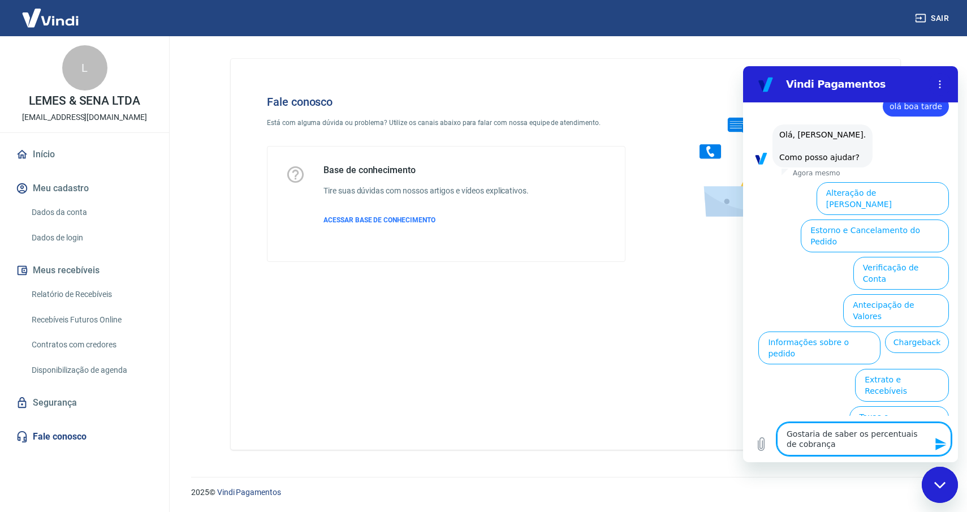
type textarea "x"
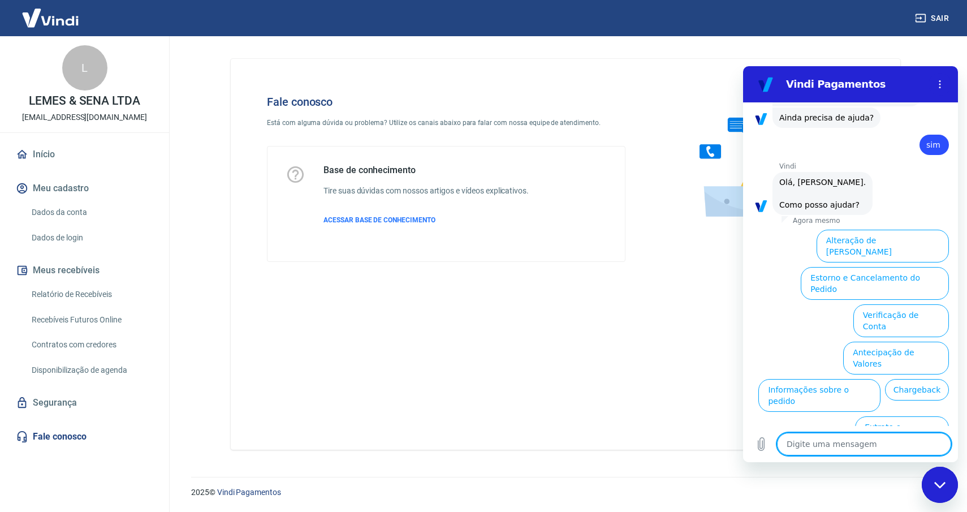
scroll to position [912, 0]
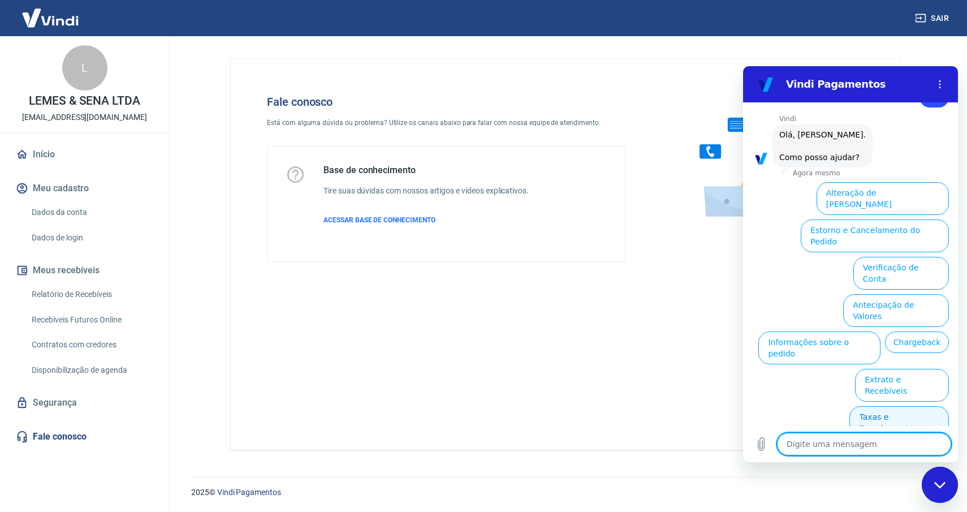
click at [909, 406] on button "Taxas e Parcelamento" at bounding box center [899, 422] width 100 height 33
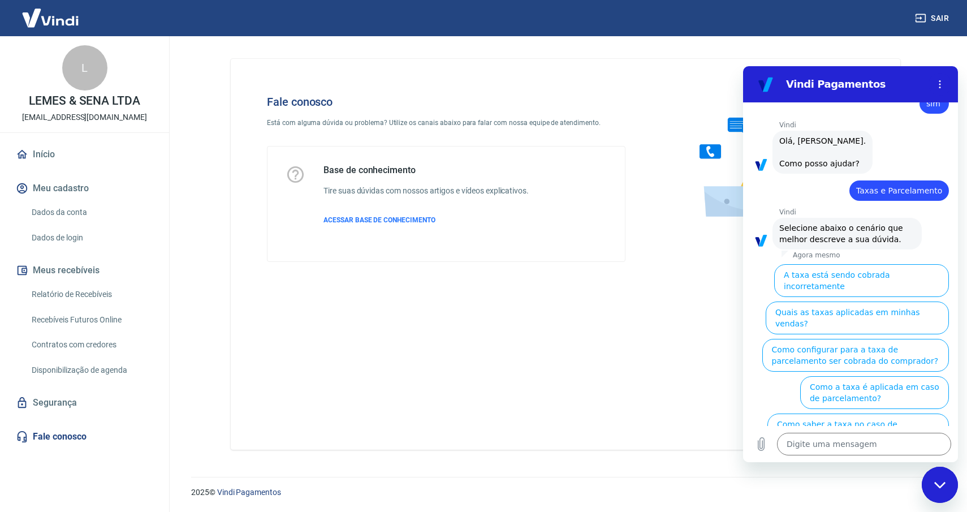
scroll to position [906, 0]
click at [915, 310] on button "Quais as taxas aplicadas em minhas vendas?" at bounding box center [856, 317] width 183 height 33
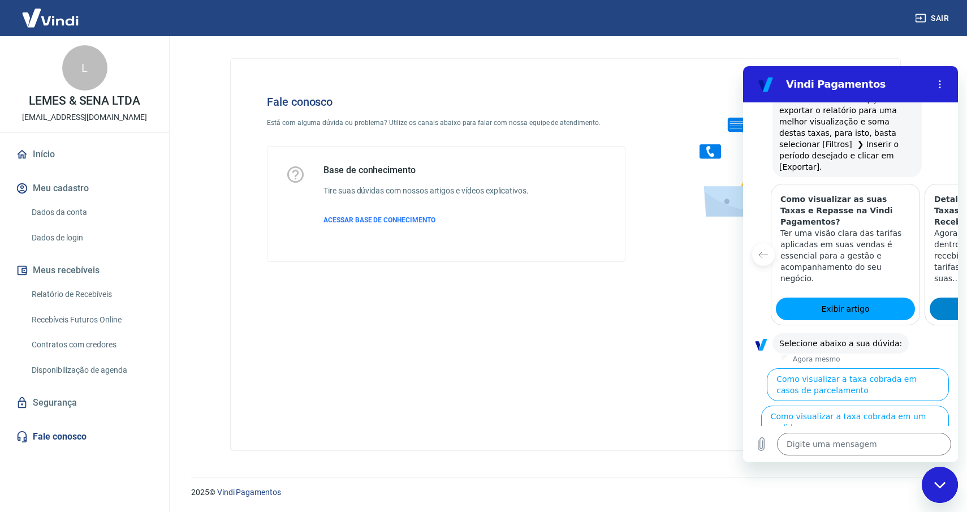
scroll to position [0, 0]
click at [865, 302] on span "Exibir artigo" at bounding box center [847, 309] width 48 height 14
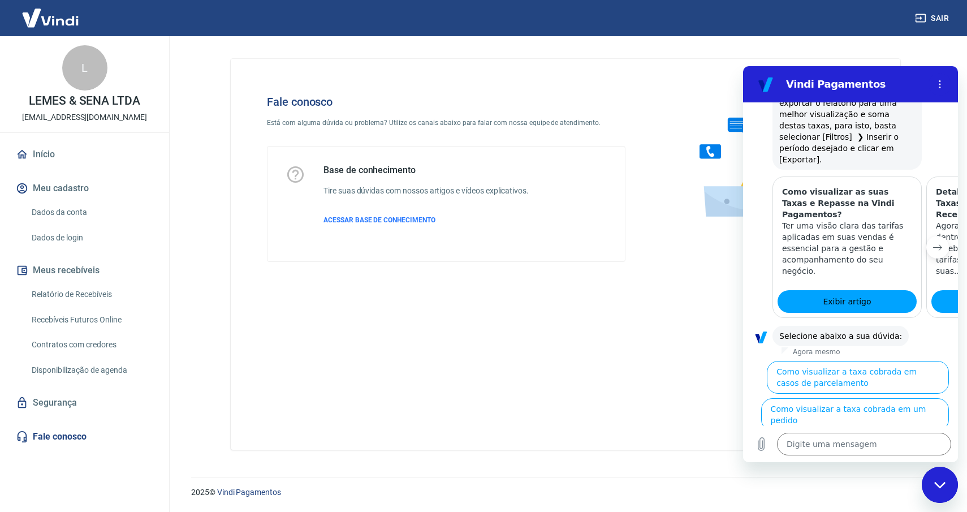
click at [941, 243] on icon "Próximo item" at bounding box center [937, 247] width 9 height 9
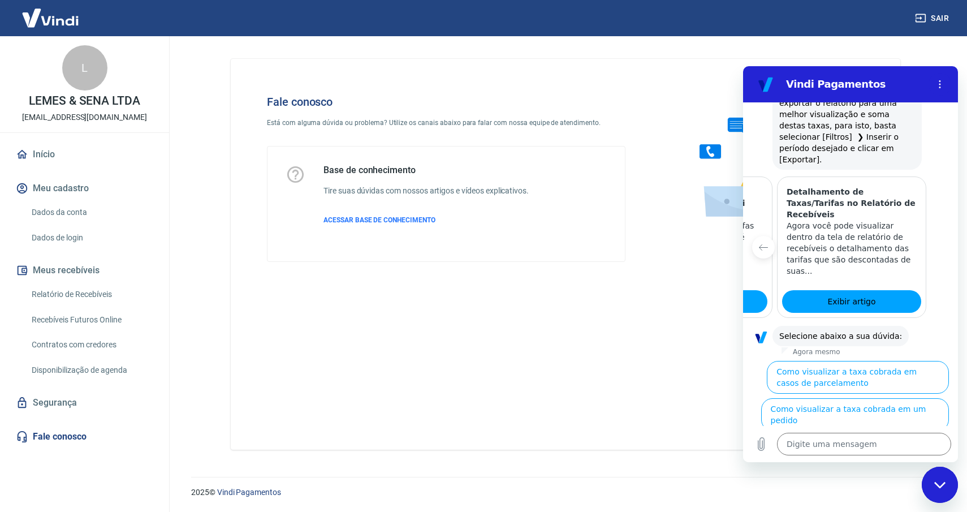
click at [941, 228] on div at bounding box center [944, 246] width 27 height 141
click at [873, 290] on link "Exibir artigo" at bounding box center [851, 301] width 139 height 23
click at [49, 157] on link "Início" at bounding box center [85, 154] width 142 height 25
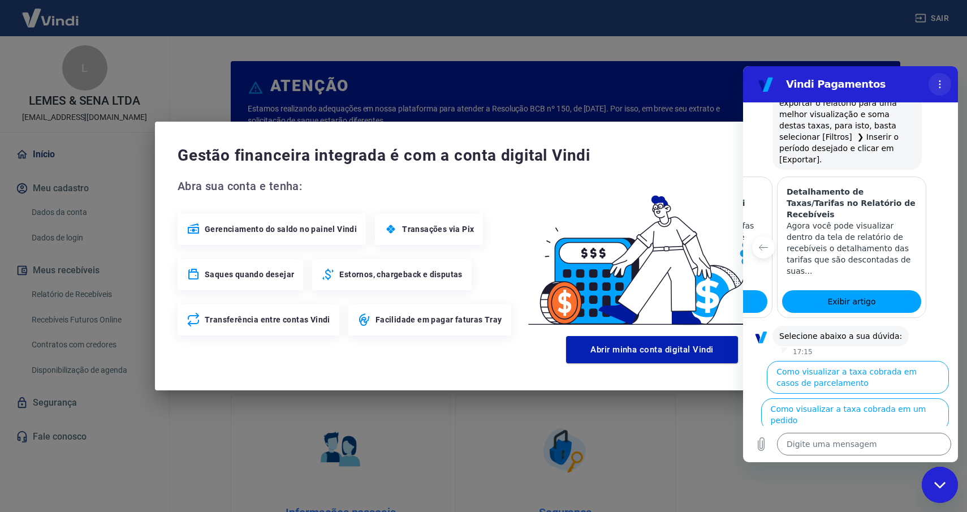
click at [942, 82] on icon "Menu de opções" at bounding box center [939, 84] width 9 height 9
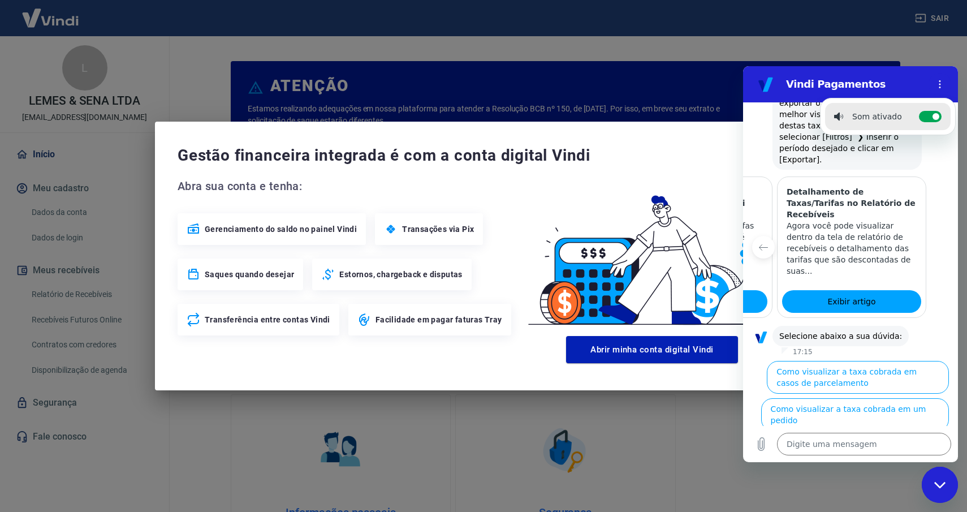
click at [713, 126] on div "Gestão financeira integrada é com a conta digital Vindi Abra sua conta e tenha:…" at bounding box center [483, 256] width 657 height 269
click at [936, 479] on div "Fechar janela de mensagens" at bounding box center [940, 485] width 34 height 34
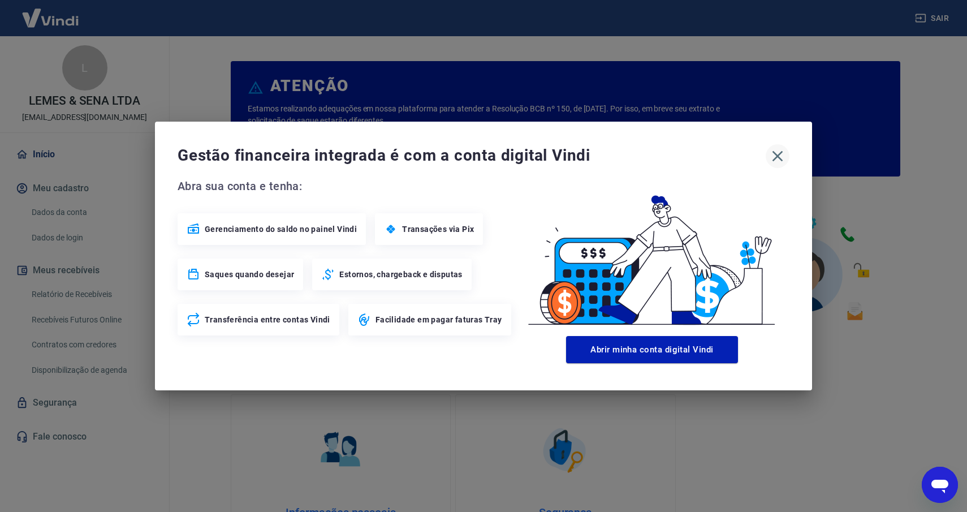
click at [776, 155] on icon "button" at bounding box center [777, 156] width 18 height 18
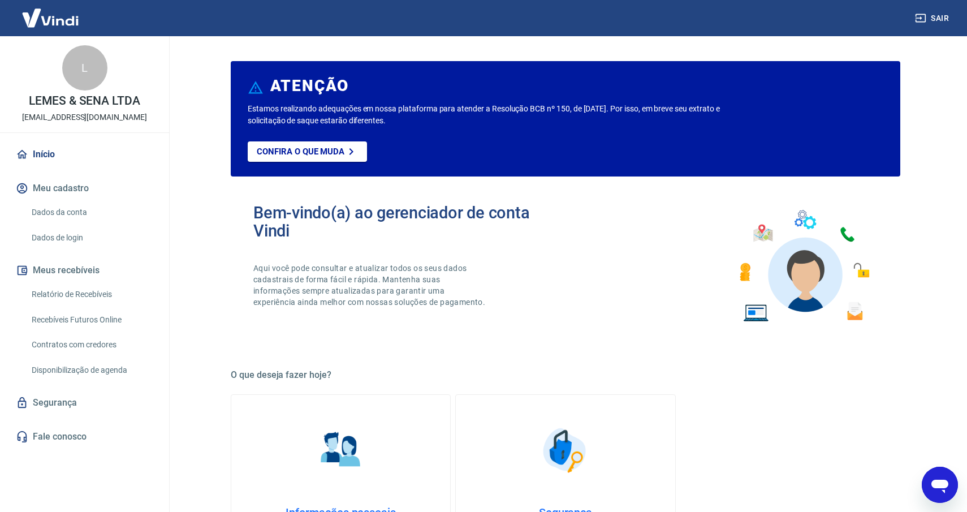
click at [41, 148] on link "Início" at bounding box center [85, 154] width 142 height 25
click at [49, 187] on button "Meu cadastro" at bounding box center [85, 188] width 142 height 25
click at [53, 211] on link "Dados da conta" at bounding box center [91, 212] width 128 height 23
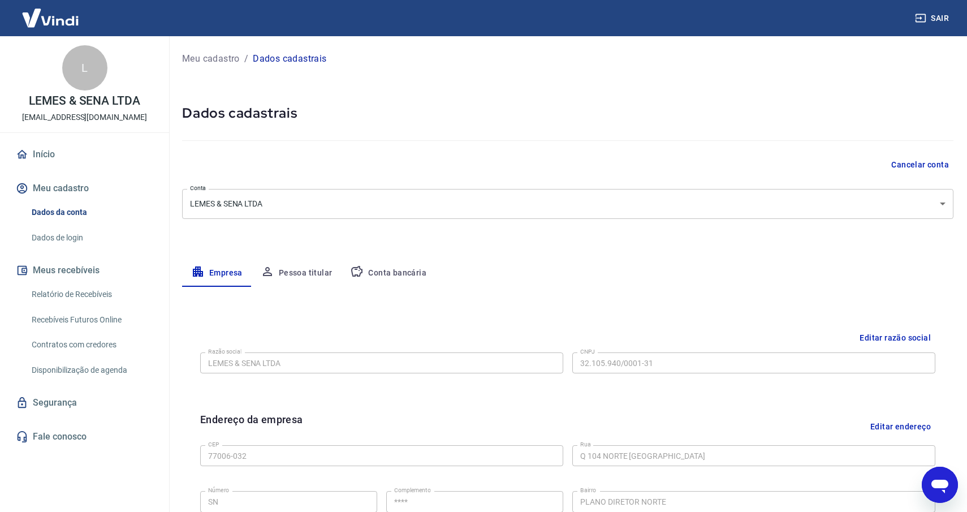
scroll to position [8, 0]
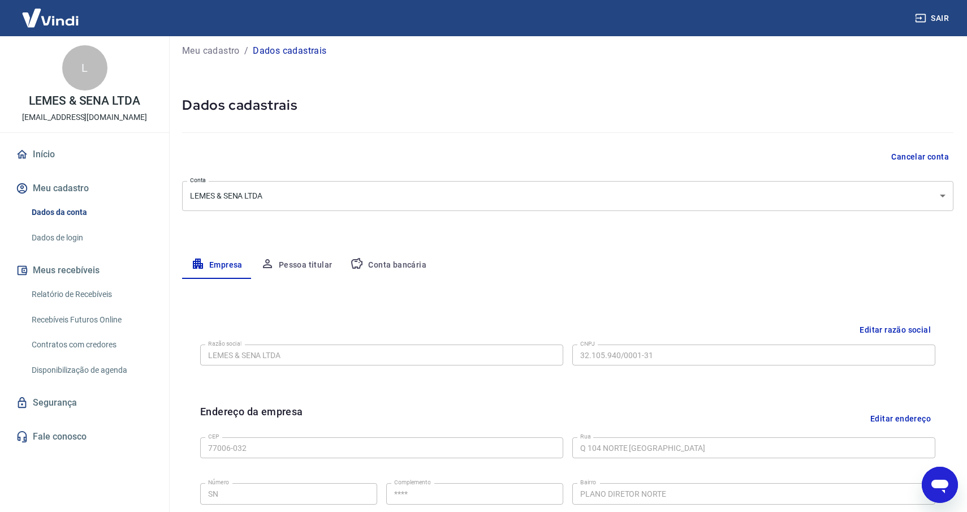
click at [351, 199] on body "Sair L LEMES & SENA LTDA financeiro@alfabethus.com.br Início Meu cadastro Dados…" at bounding box center [483, 248] width 967 height 512
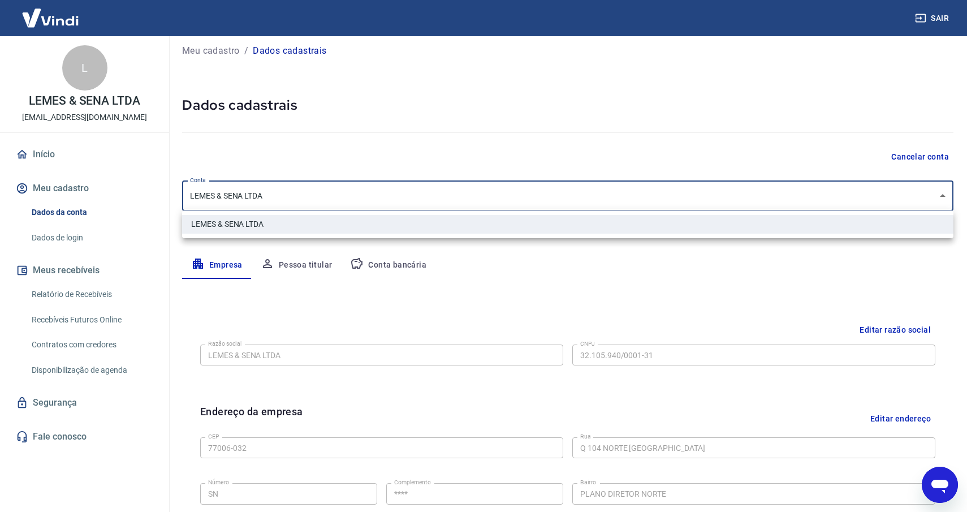
click at [351, 199] on div at bounding box center [483, 256] width 967 height 512
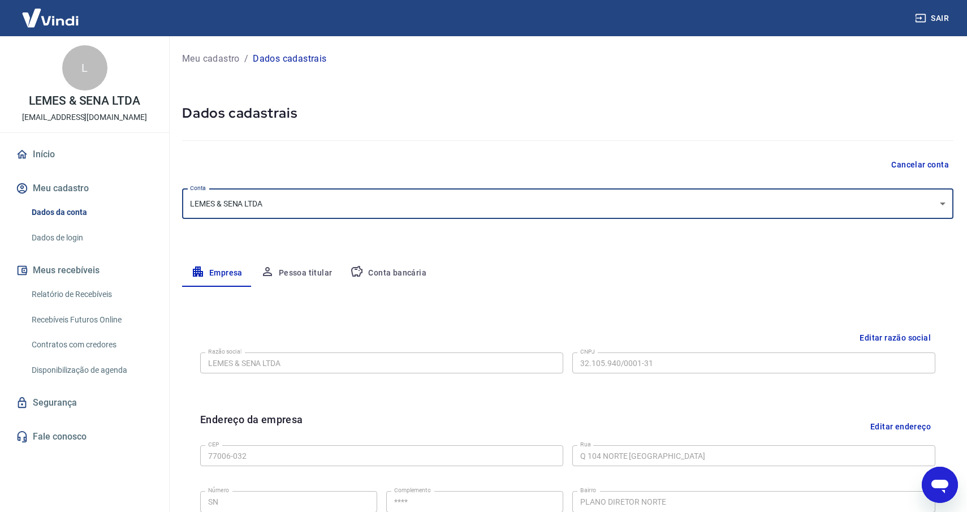
scroll to position [0, 0]
click at [73, 273] on button "Meus recebíveis" at bounding box center [85, 270] width 142 height 25
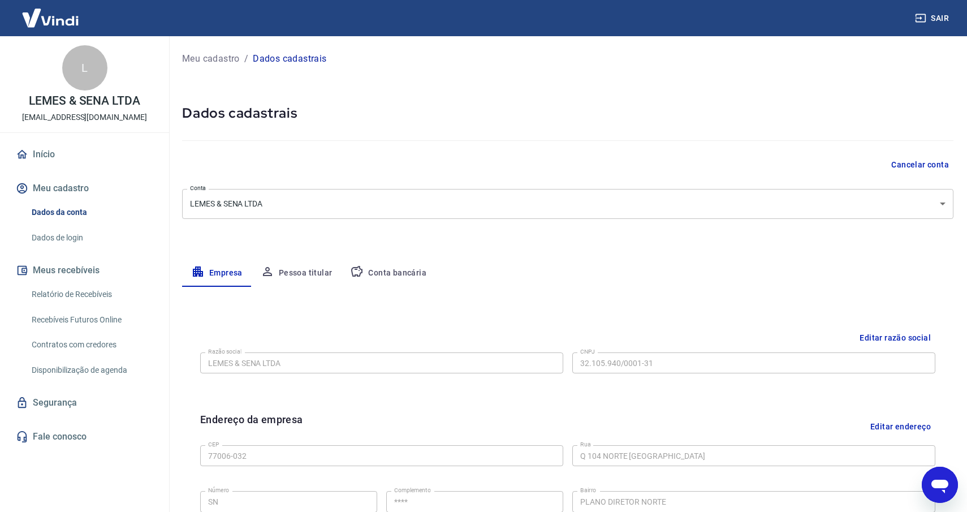
click at [49, 144] on link "Início" at bounding box center [85, 154] width 142 height 25
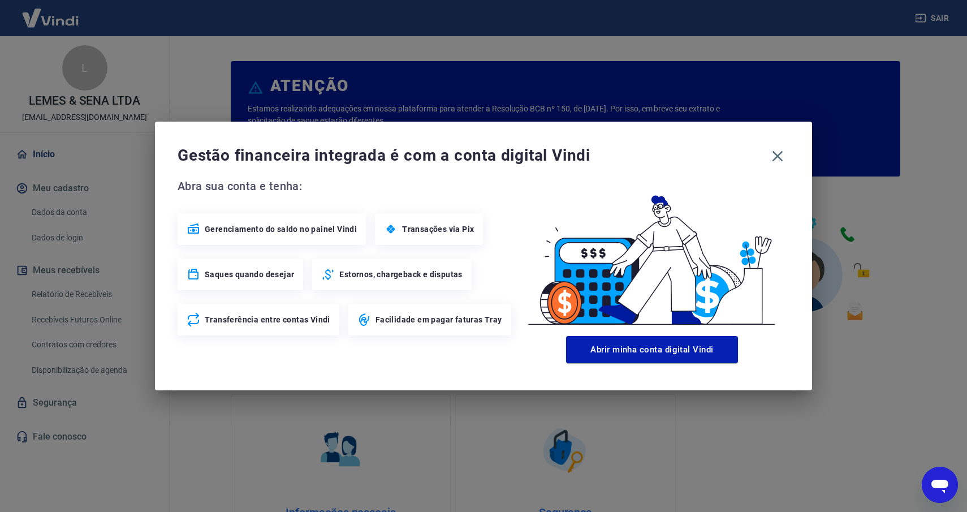
click at [316, 229] on span "Gerenciamento do saldo no painel Vindi" at bounding box center [281, 228] width 152 height 11
click at [282, 223] on span "Gerenciamento do saldo no painel Vindi" at bounding box center [281, 228] width 152 height 11
click at [305, 321] on span "Transferência entre contas Vindi" at bounding box center [268, 319] width 126 height 11
click at [775, 154] on icon "button" at bounding box center [777, 156] width 11 height 11
